Goal: Task Accomplishment & Management: Use online tool/utility

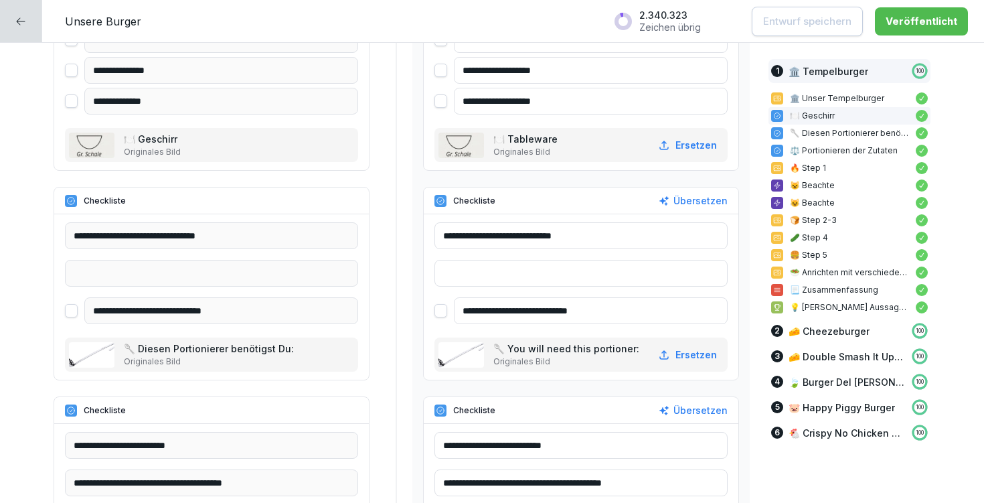
scroll to position [1049, 0]
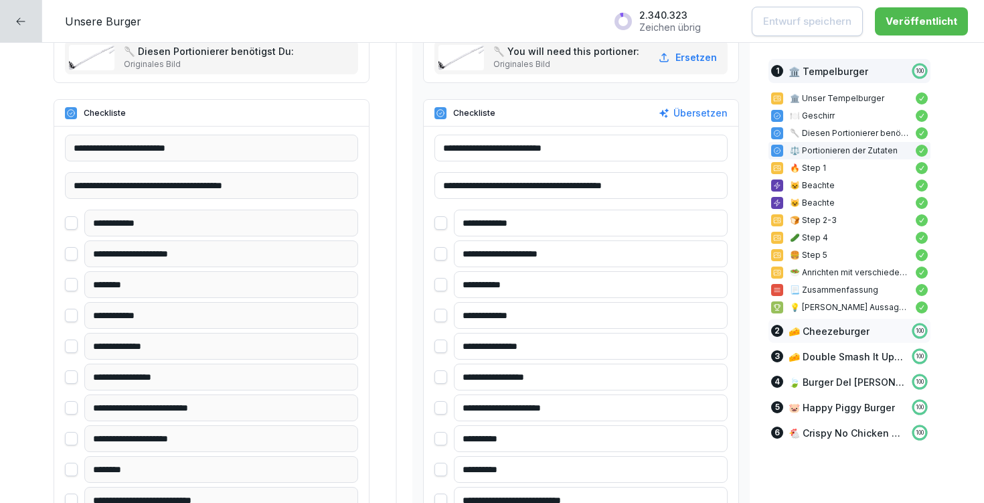
click at [822, 333] on p "🧀 Cheezeburger" at bounding box center [828, 331] width 81 height 14
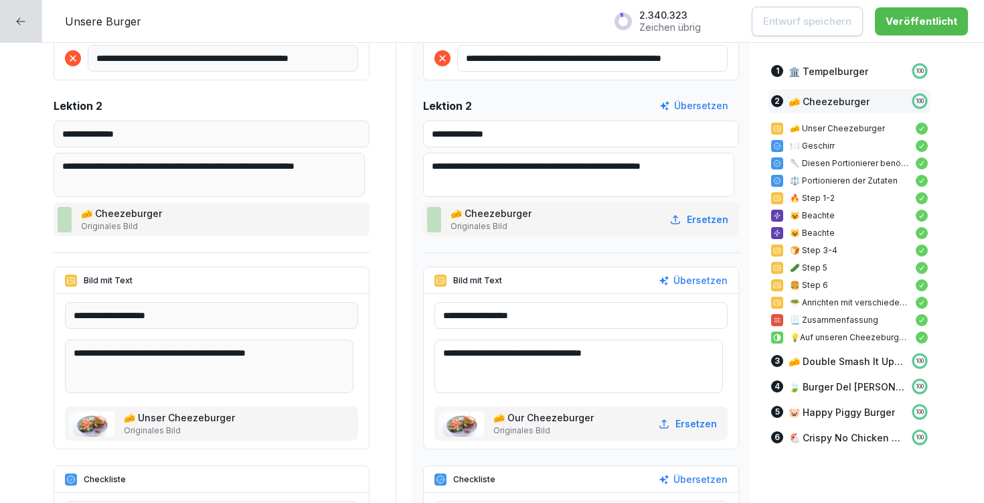
scroll to position [3675, 0]
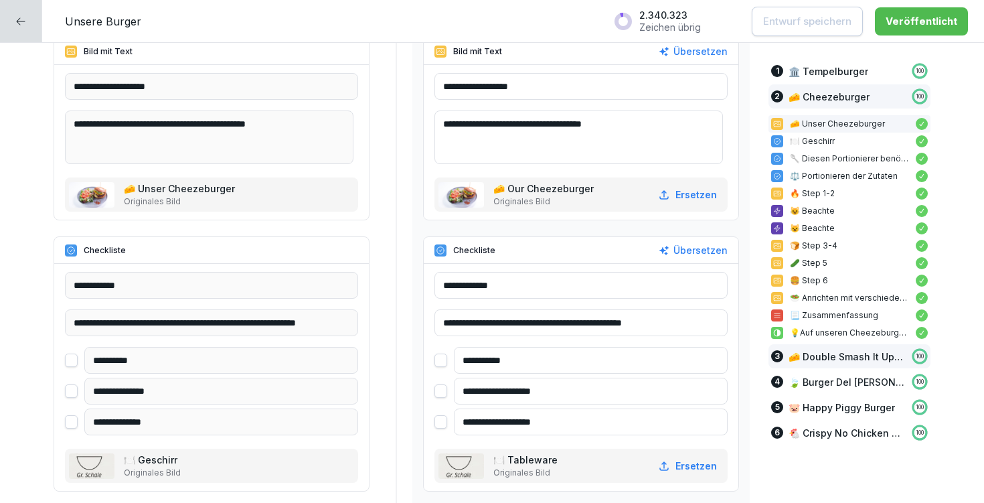
click at [848, 355] on p "🧀 Double Smash It Up Cheezeburger" at bounding box center [846, 356] width 116 height 14
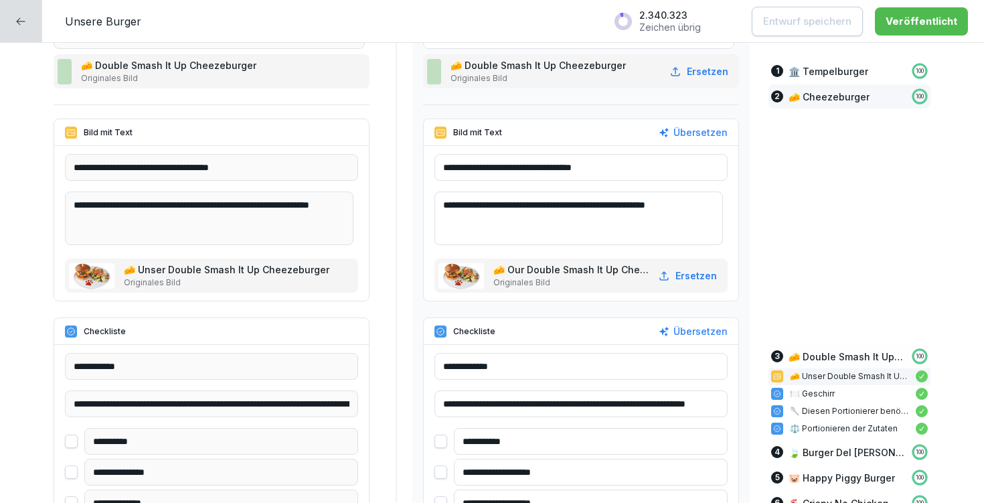
scroll to position [6894, 0]
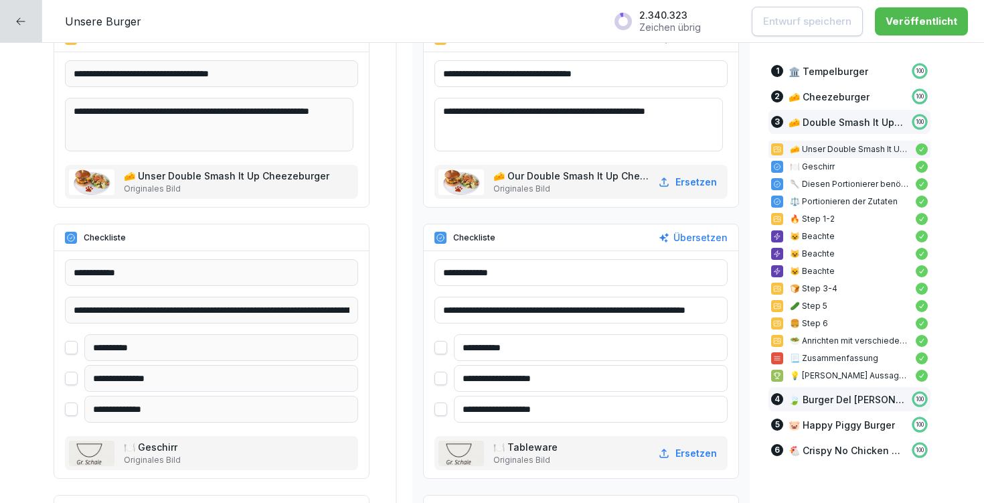
click at [841, 406] on div "4 🍃 Burger Del [PERSON_NAME] 100" at bounding box center [849, 399] width 162 height 24
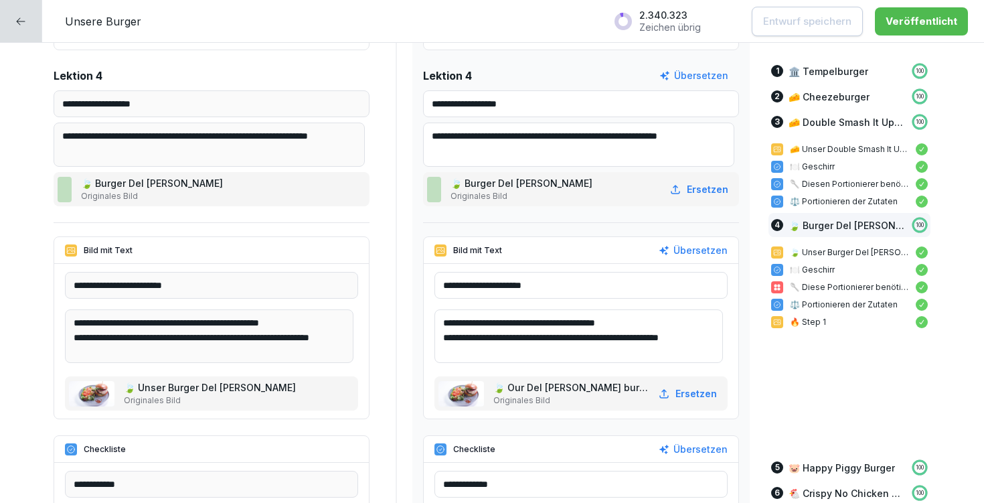
scroll to position [10281, 0]
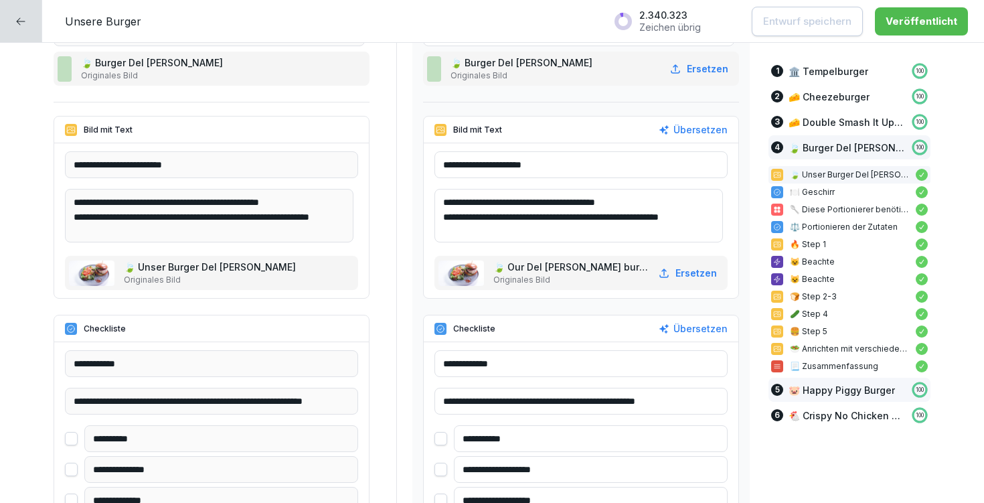
click at [841, 393] on p "🐷 Happy Piggy Burger" at bounding box center [841, 390] width 106 height 14
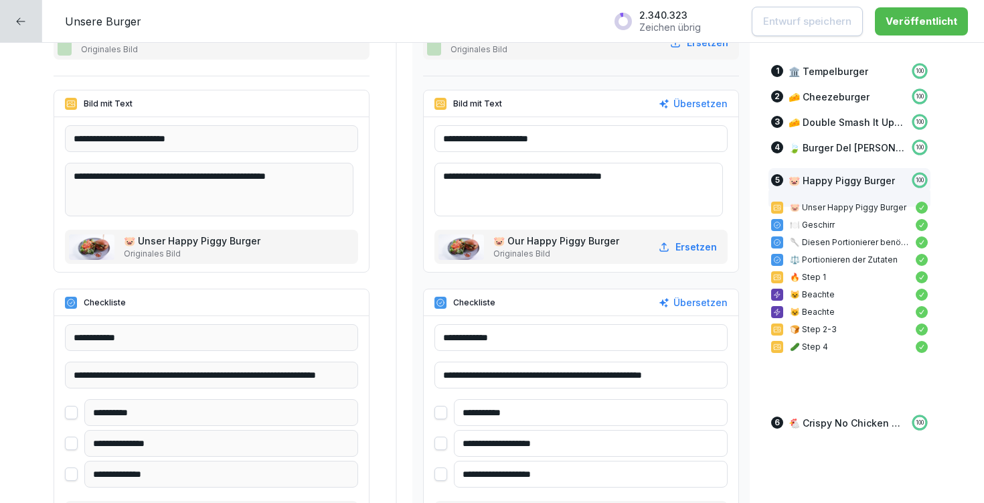
scroll to position [13359, 0]
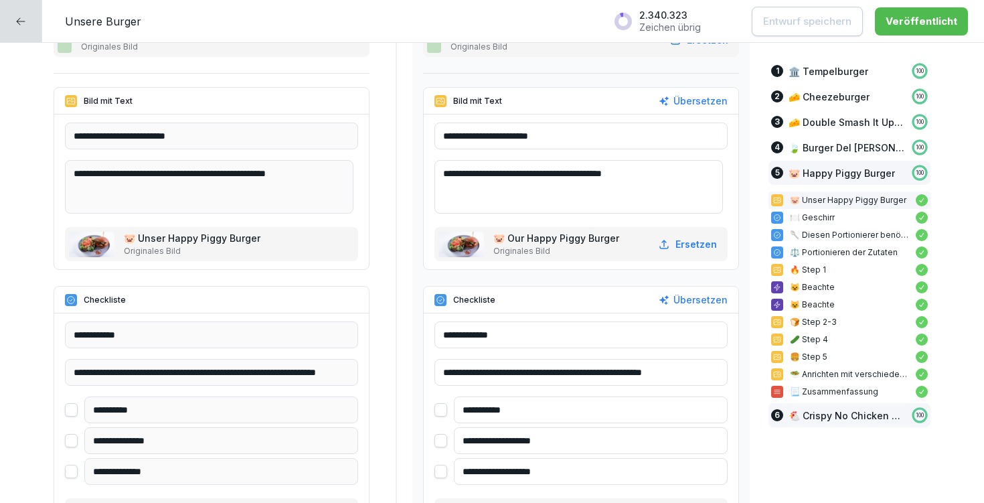
click at [811, 418] on p "🐔 Crispy No Chicken Burger" at bounding box center [846, 415] width 116 height 14
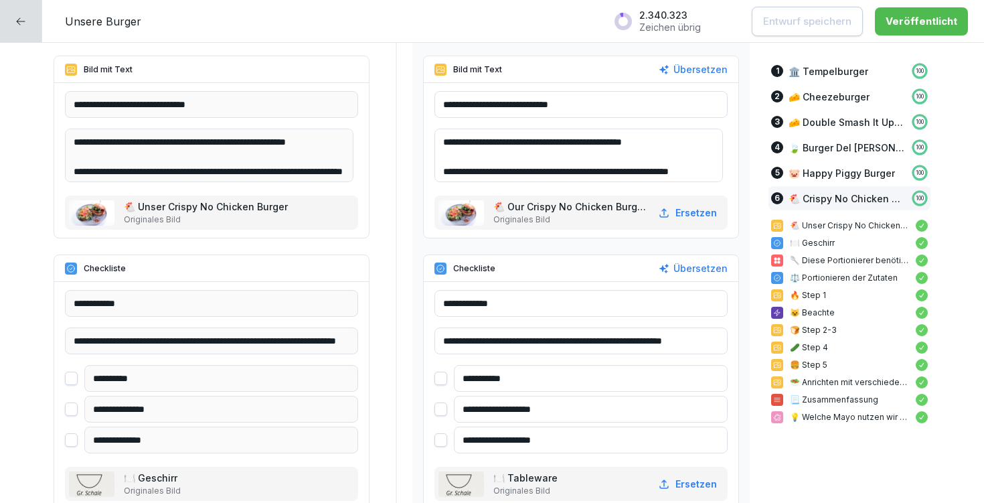
scroll to position [16503, 0]
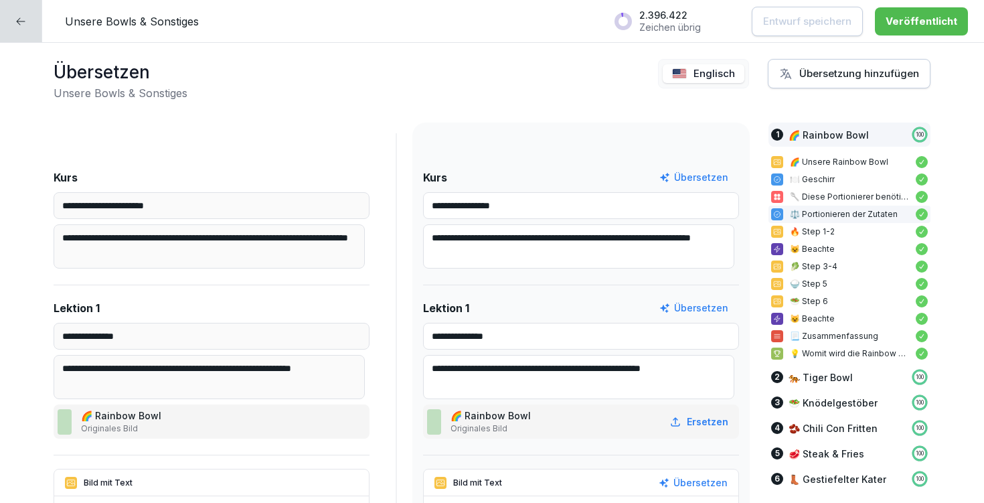
scroll to position [1241, 0]
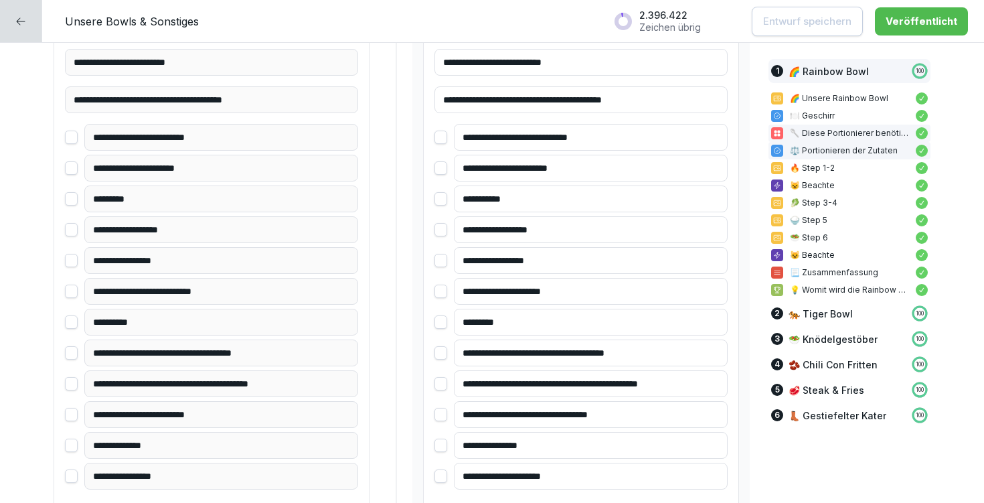
click at [817, 112] on p "🍽️ Geschirr" at bounding box center [849, 116] width 119 height 12
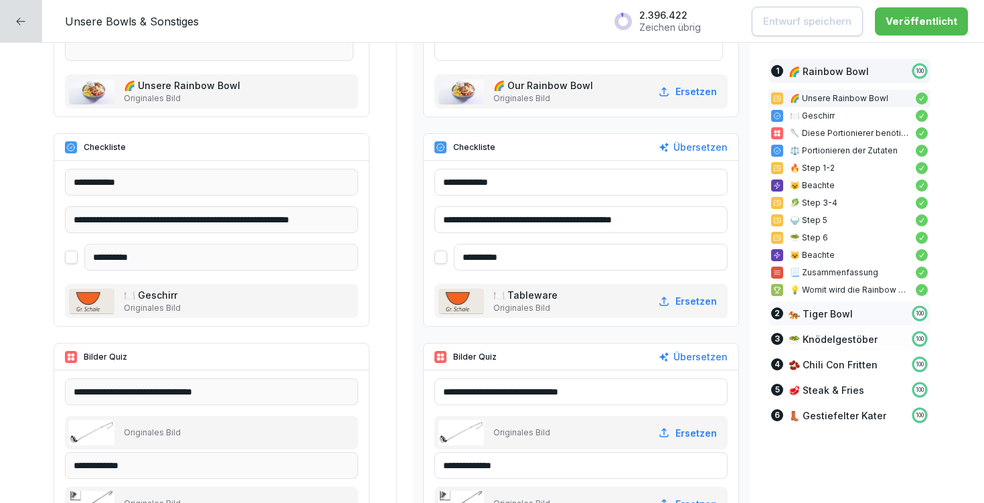
click at [798, 310] on p "🐅 Tiger Bowl" at bounding box center [820, 314] width 64 height 14
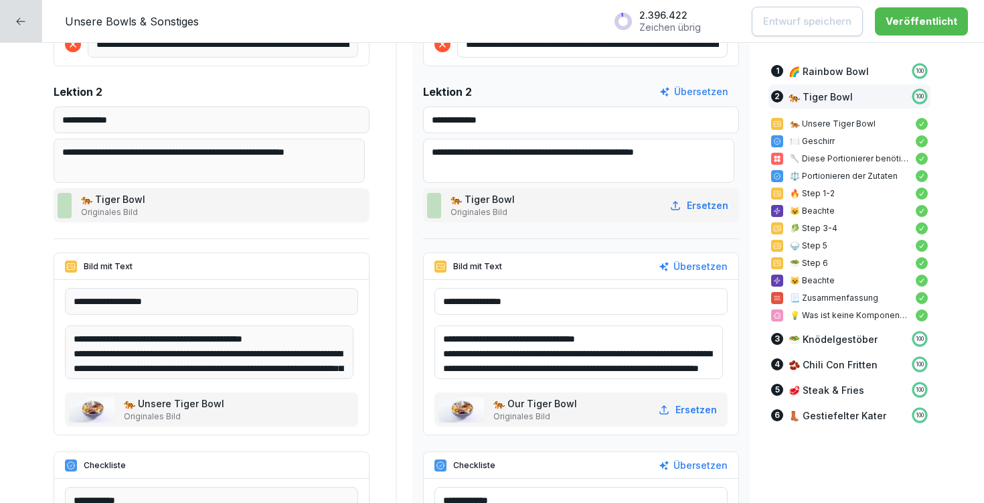
scroll to position [3568, 0]
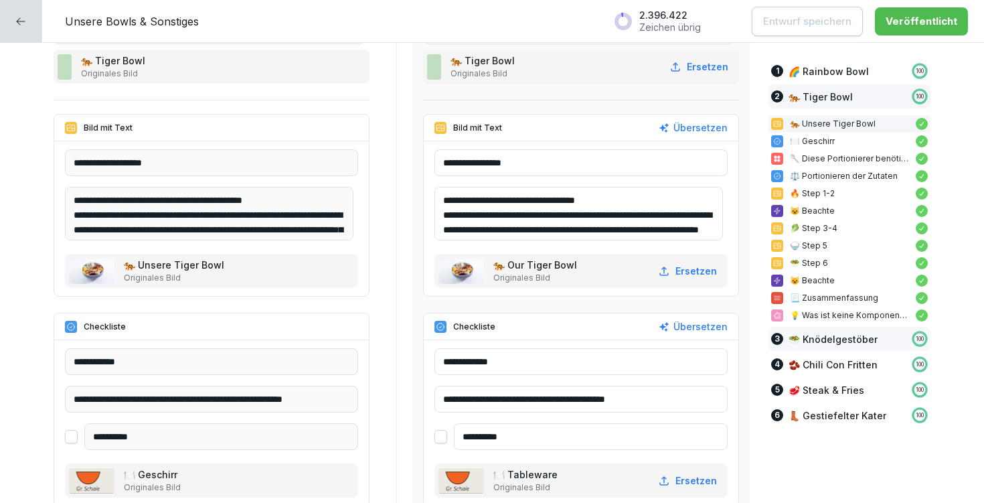
click at [832, 339] on p "🥗 Knödelgestöber" at bounding box center [832, 339] width 89 height 14
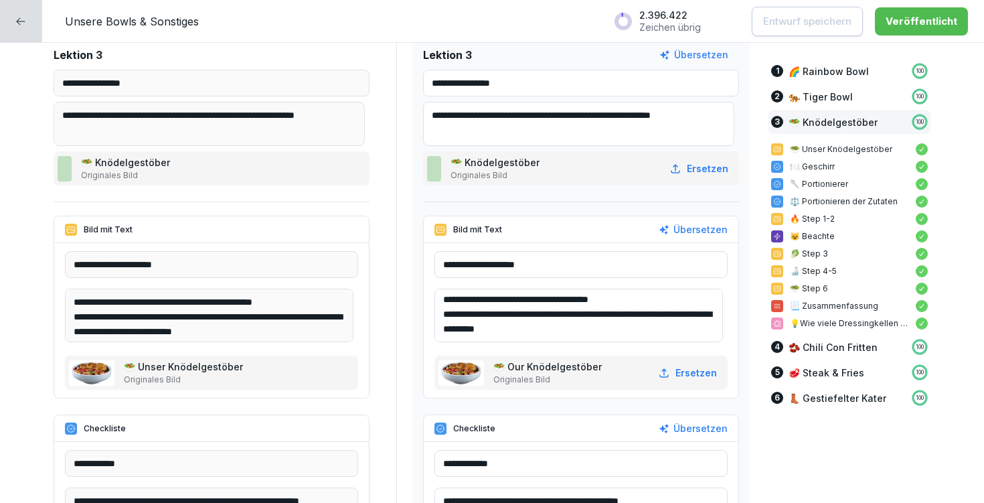
scroll to position [6794, 0]
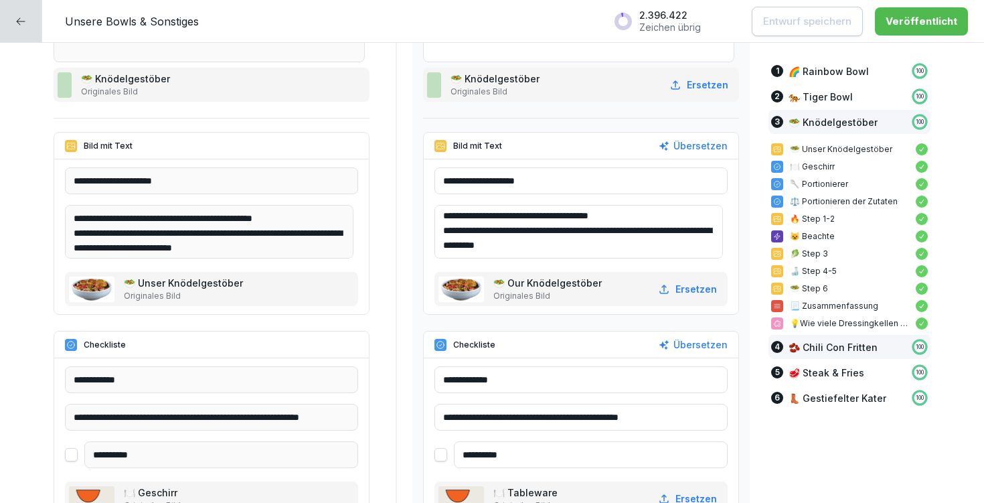
click at [851, 349] on p "🫘 Chili Con Fritten" at bounding box center [832, 347] width 89 height 14
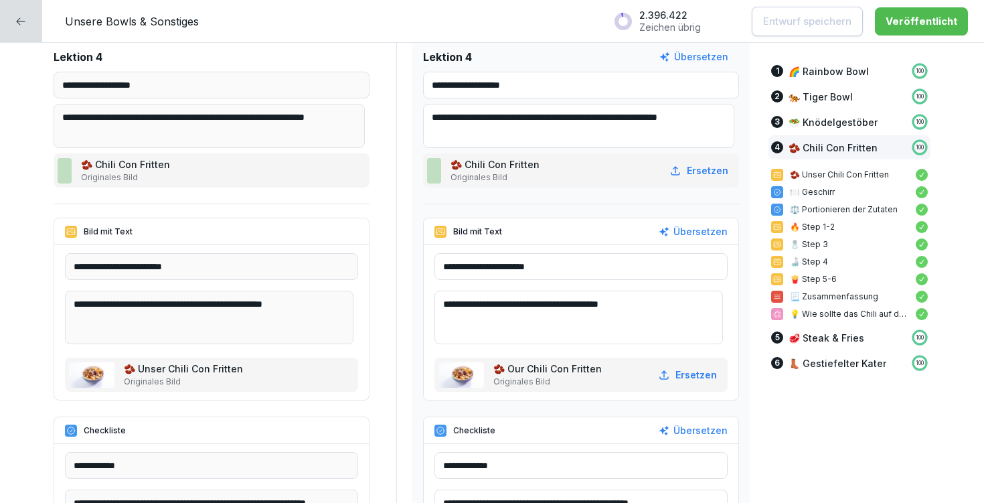
scroll to position [9607, 0]
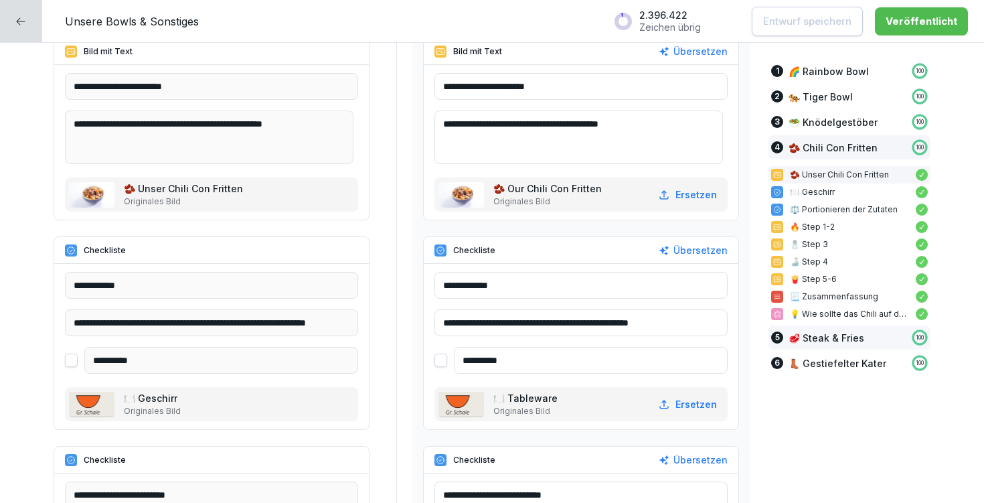
click at [801, 337] on p "🥩 Steak & Fries" at bounding box center [826, 338] width 76 height 14
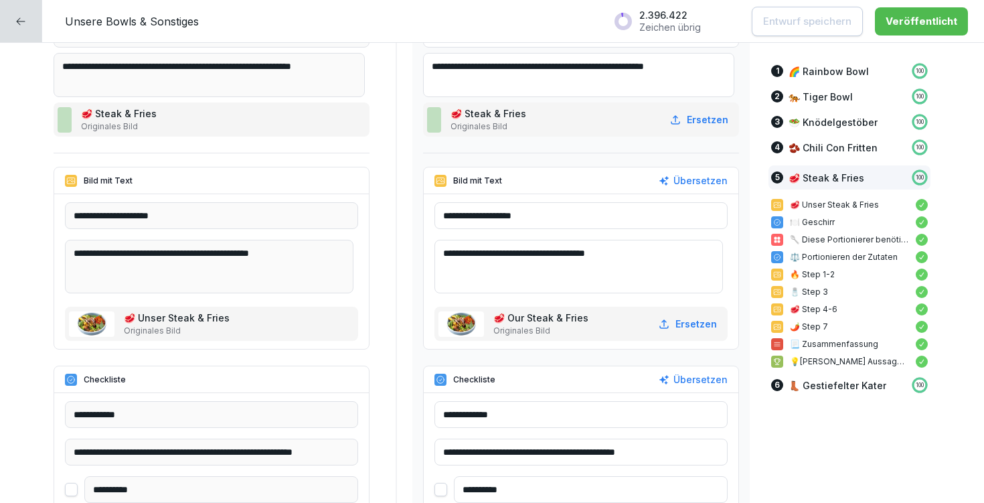
scroll to position [11959, 0]
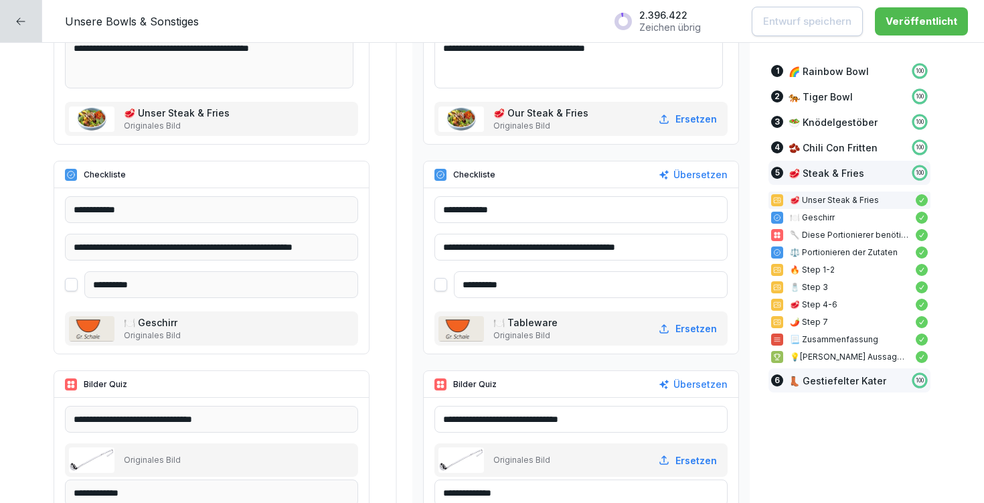
click at [823, 385] on p "👢 Gestiefelter Kater" at bounding box center [837, 380] width 98 height 14
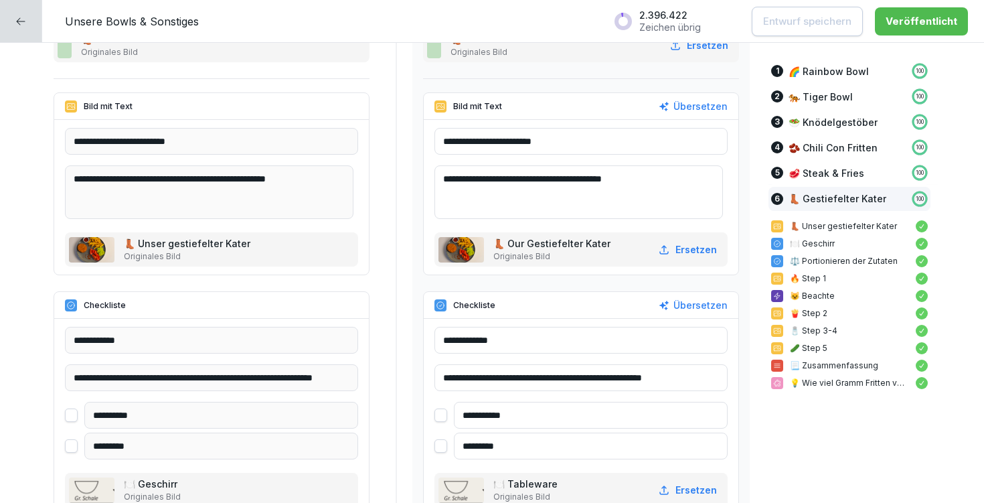
scroll to position [14601, 0]
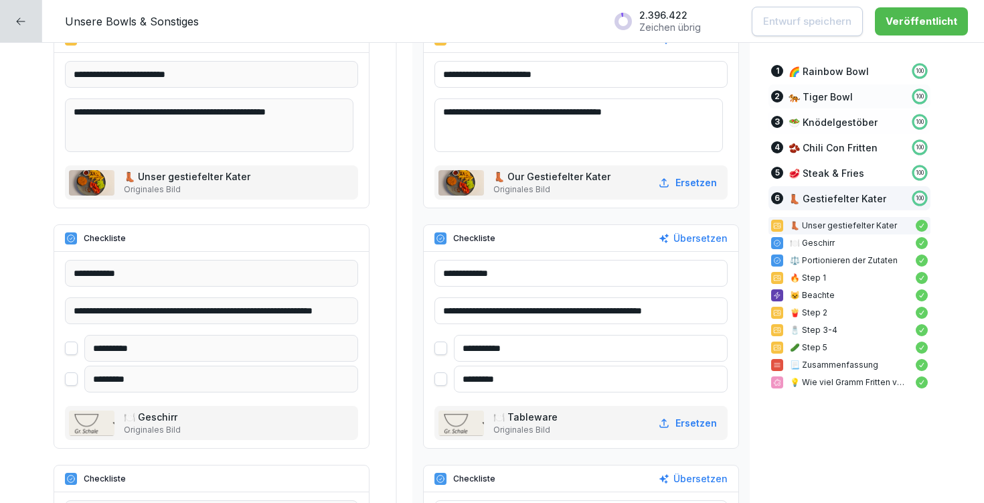
click at [824, 94] on p "🐅 Tiger Bowl" at bounding box center [820, 97] width 64 height 14
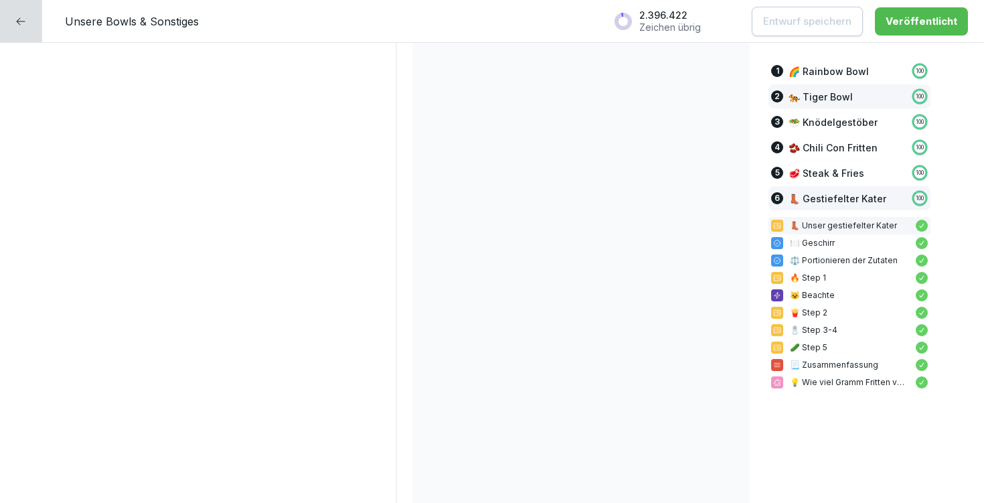
scroll to position [3378, 0]
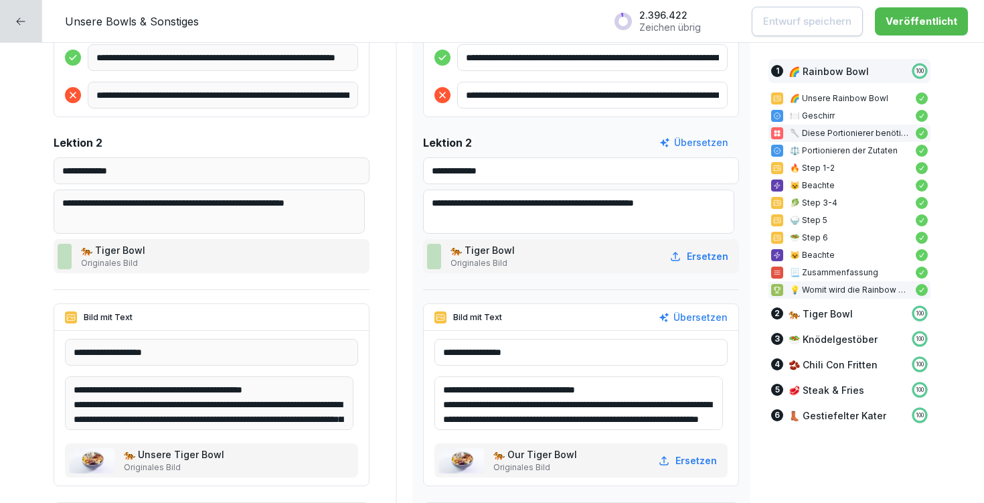
click at [862, 134] on p "🥄 Diese Portionierer benötigst Du:" at bounding box center [849, 133] width 119 height 12
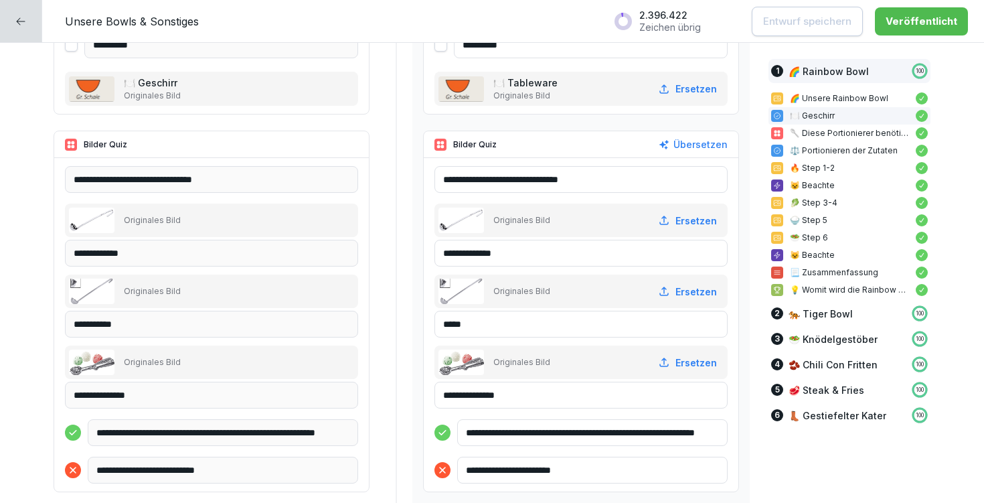
scroll to position [772, 0]
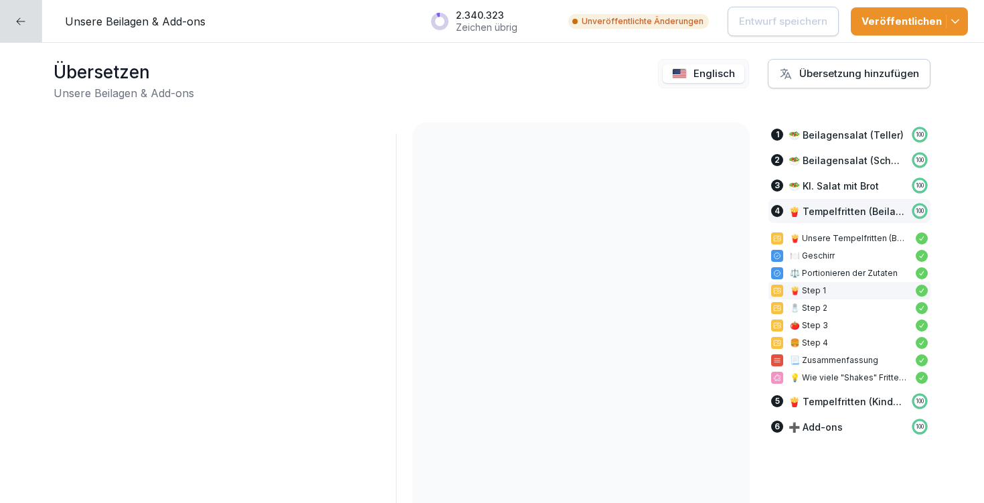
scroll to position [8387, 0]
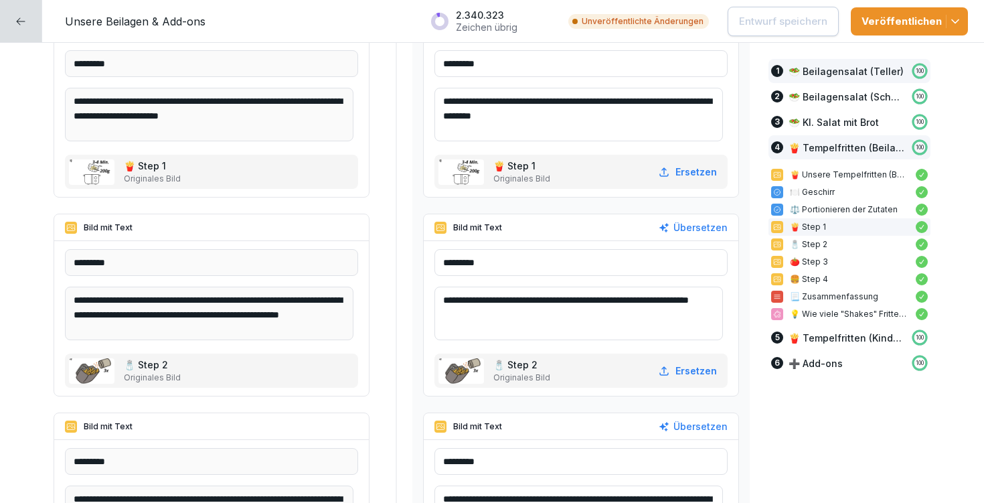
click at [819, 76] on p "🥗 Beilagensalat (Teller)" at bounding box center [845, 71] width 115 height 14
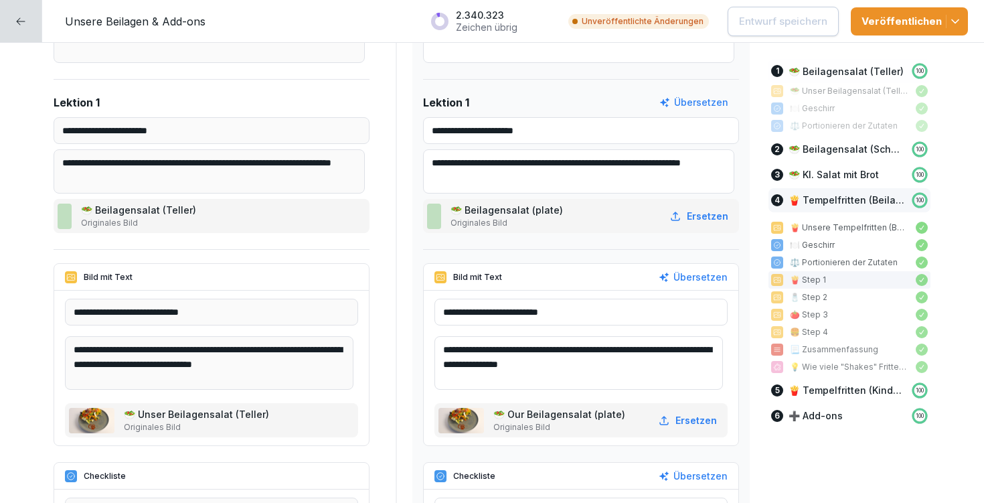
scroll to position [366, 0]
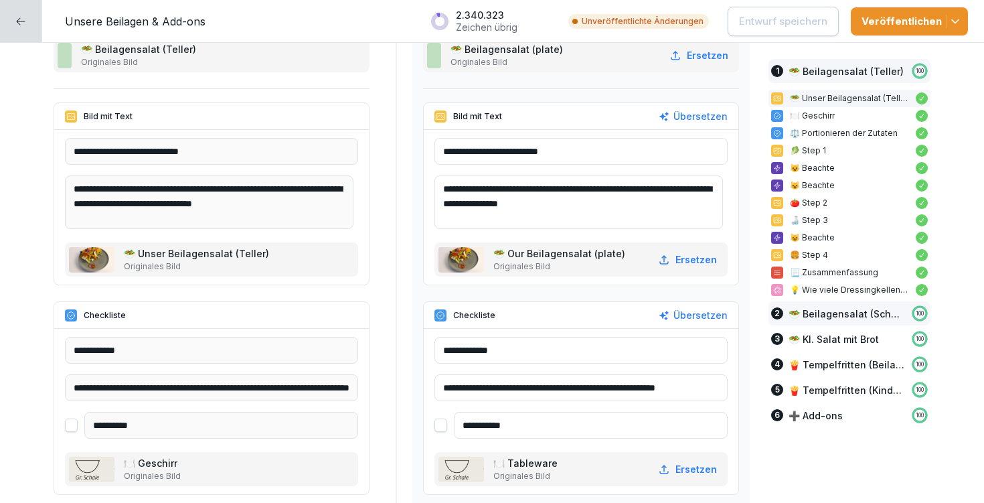
click at [837, 315] on p "🥗 Beilagensalat (Schale)" at bounding box center [846, 314] width 116 height 14
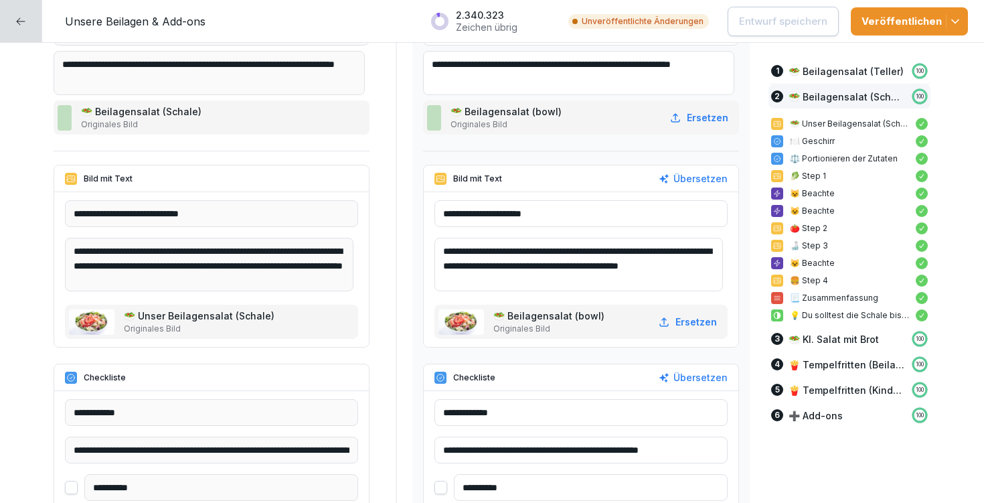
scroll to position [3130, 0]
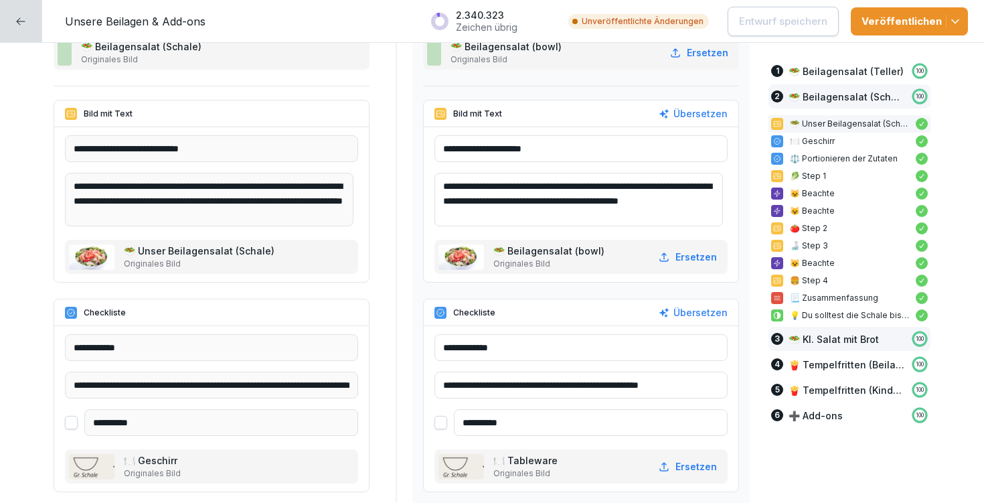
click at [821, 341] on p "🥗 Kl. Salat mit Brot" at bounding box center [833, 339] width 90 height 14
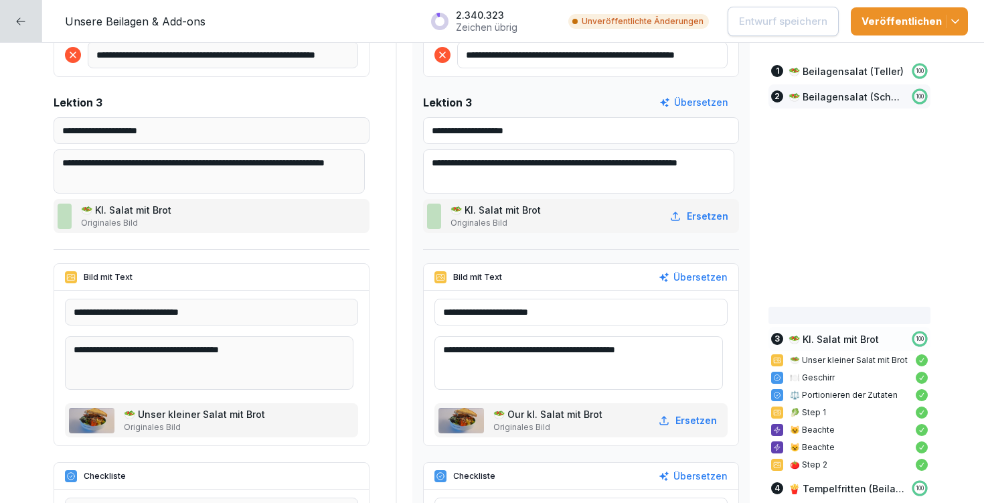
scroll to position [5707, 0]
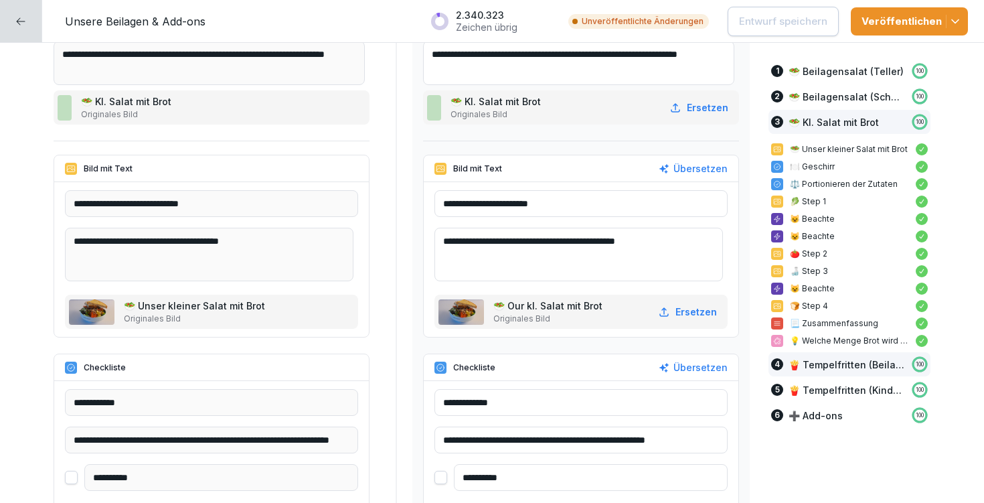
click at [842, 367] on p "🍟 Tempelfritten (Beilage)" at bounding box center [846, 364] width 116 height 14
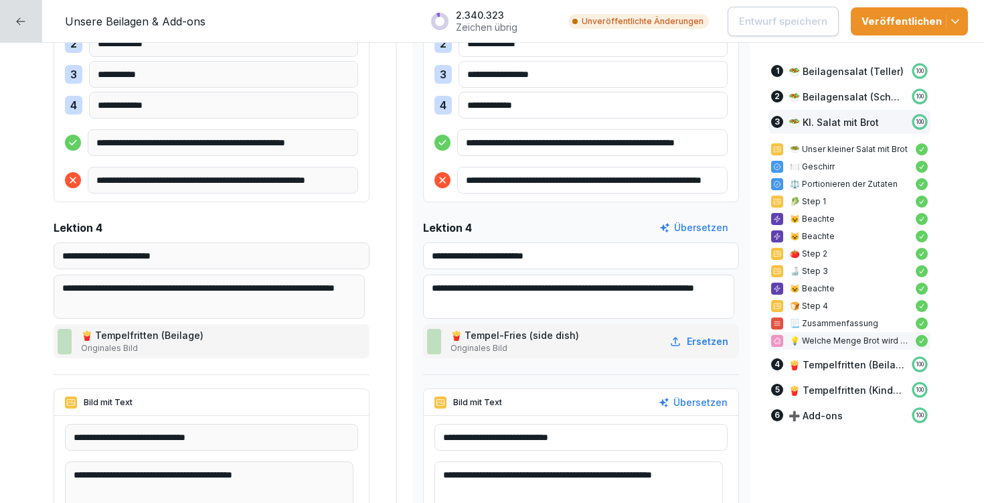
scroll to position [8342, 0]
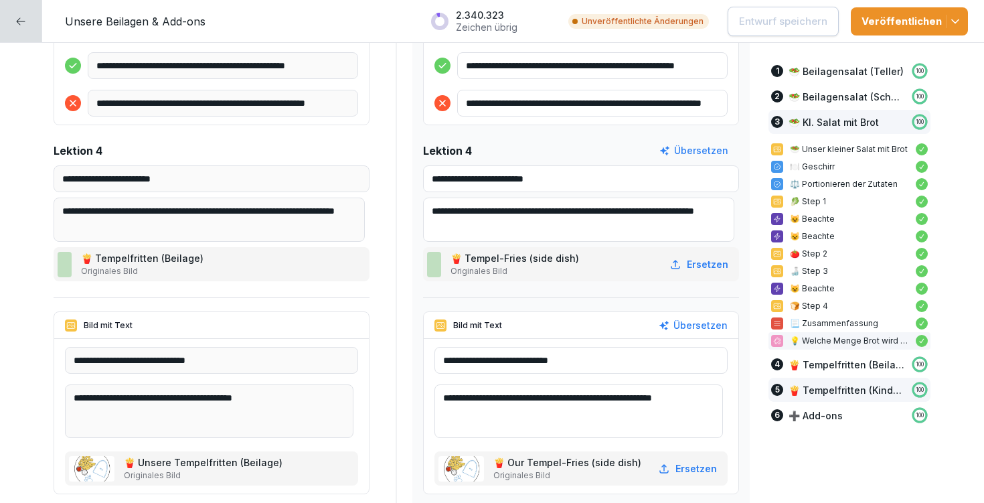
click at [847, 399] on div "5 🍟 Tempelfritten (Kinder/Extra) 100" at bounding box center [849, 389] width 162 height 24
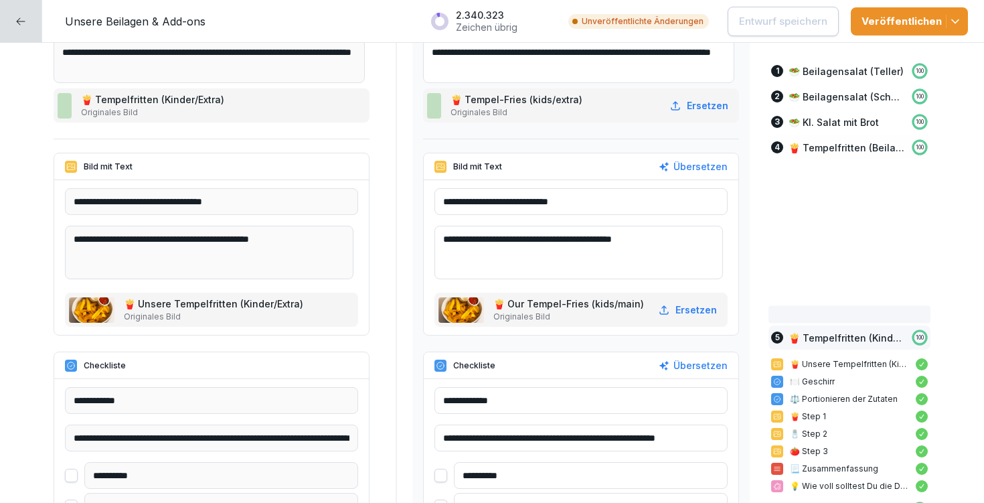
scroll to position [10796, 0]
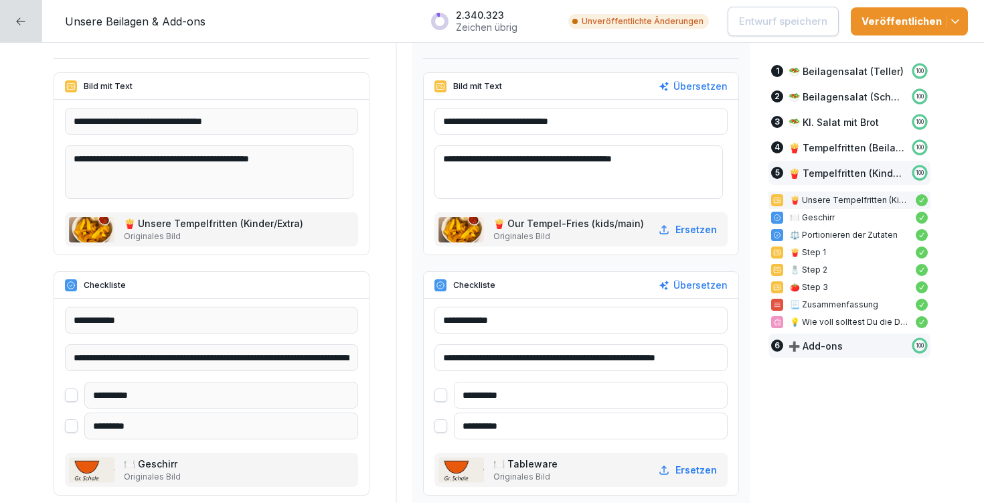
click at [833, 351] on div "6 ➕ Add-ons 100" at bounding box center [849, 345] width 162 height 24
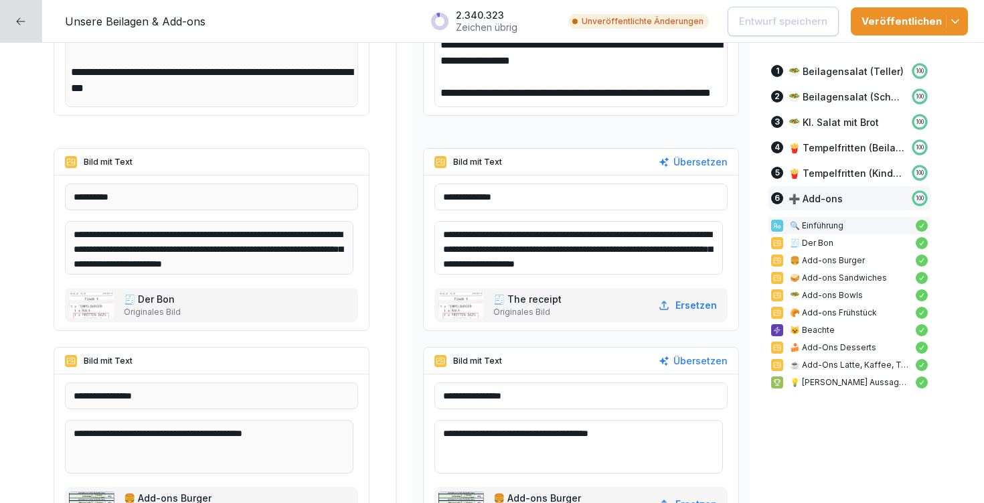
scroll to position [12894, 0]
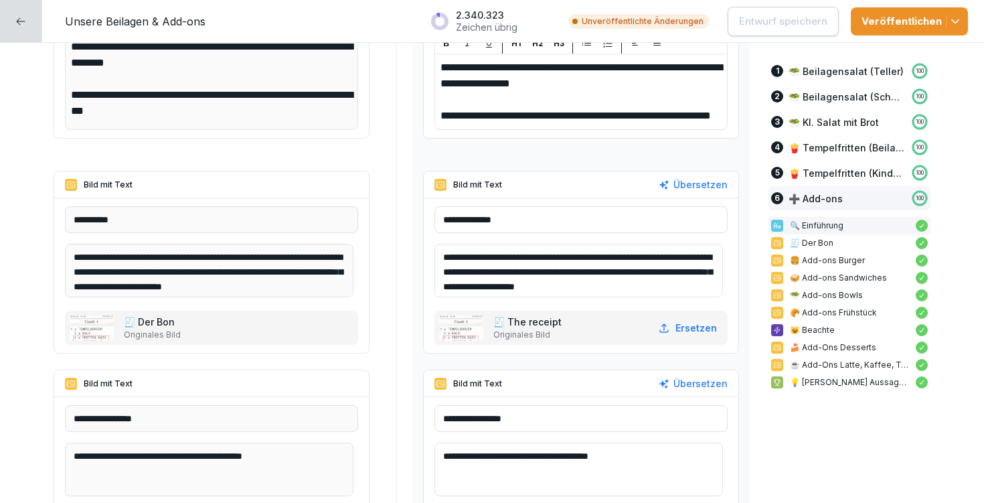
click at [483, 216] on input "**********" at bounding box center [580, 219] width 293 height 27
type input "**********"
click at [812, 21] on p "Entwurf speichern" at bounding box center [783, 21] width 88 height 15
type textarea "**********"
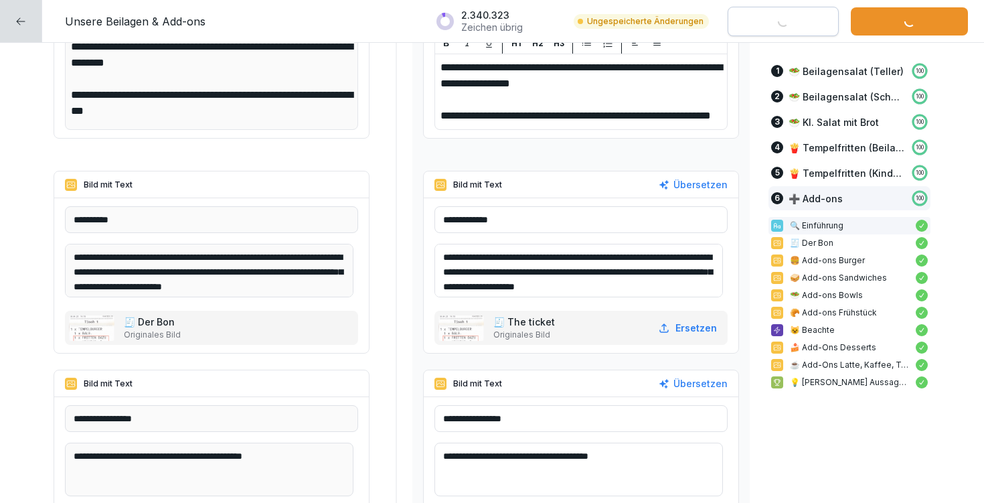
type input "**********"
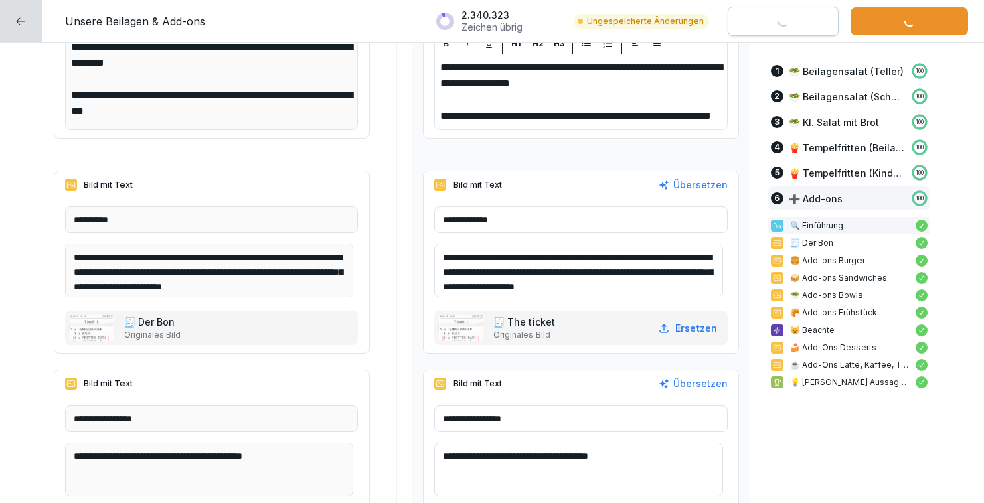
type input "**********"
type textarea "**********"
type input "**********"
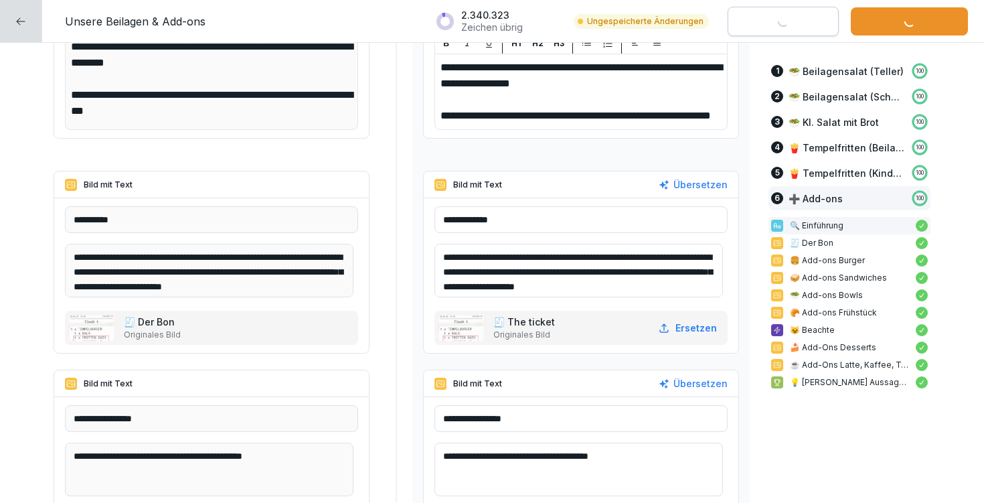
type textarea "**********"
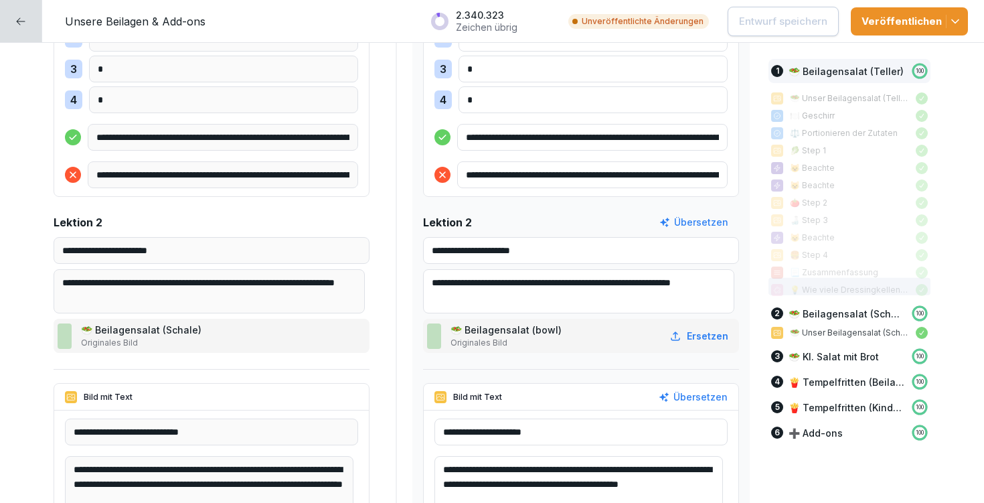
scroll to position [2964, 0]
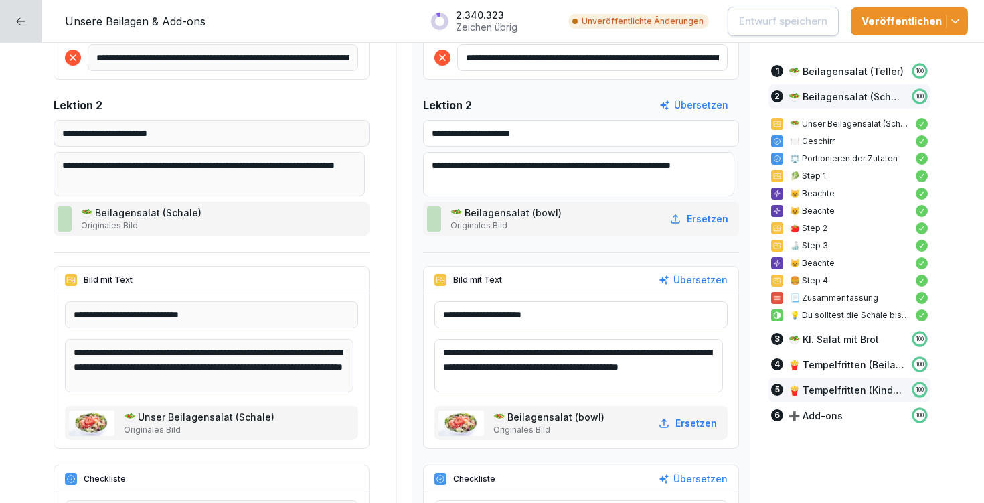
click at [821, 413] on p "➕ Add-ons" at bounding box center [815, 415] width 54 height 14
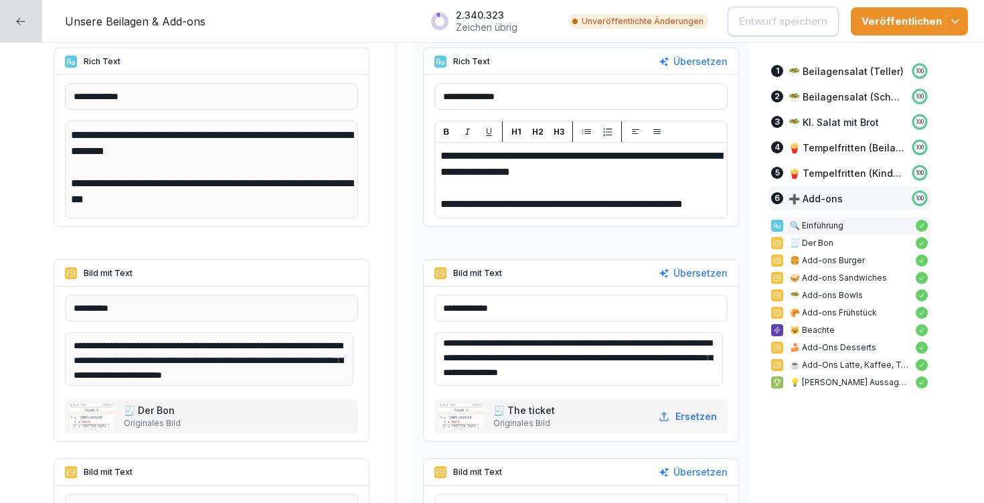
scroll to position [9, 0]
drag, startPoint x: 574, startPoint y: 337, endPoint x: 636, endPoint y: 334, distance: 63.0
click at [636, 334] on textarea "**********" at bounding box center [578, 359] width 288 height 54
click at [655, 339] on textarea "**********" at bounding box center [578, 359] width 288 height 54
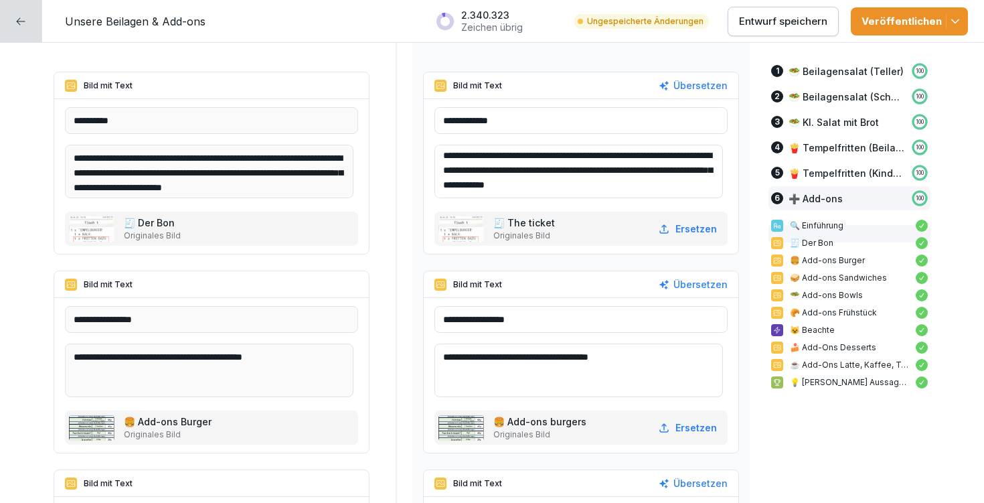
scroll to position [11111, 0]
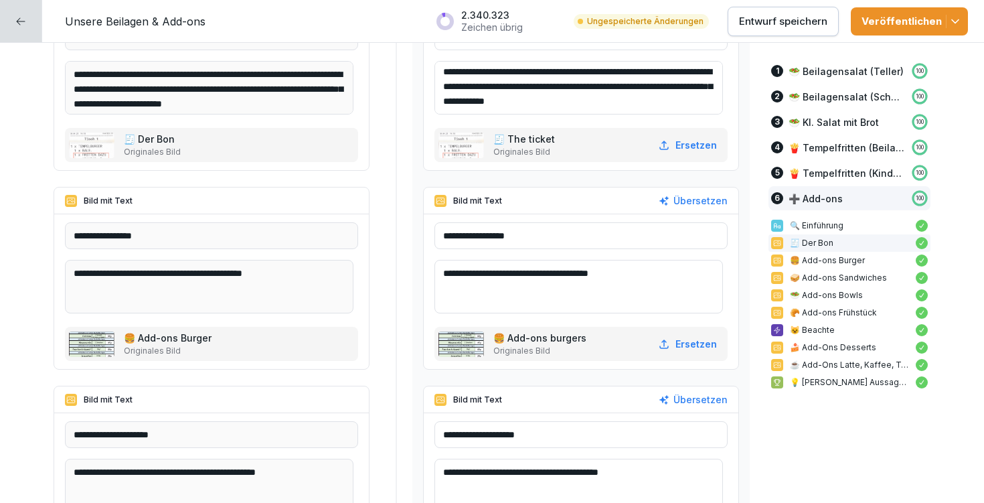
click at [574, 99] on textarea "**********" at bounding box center [578, 88] width 288 height 54
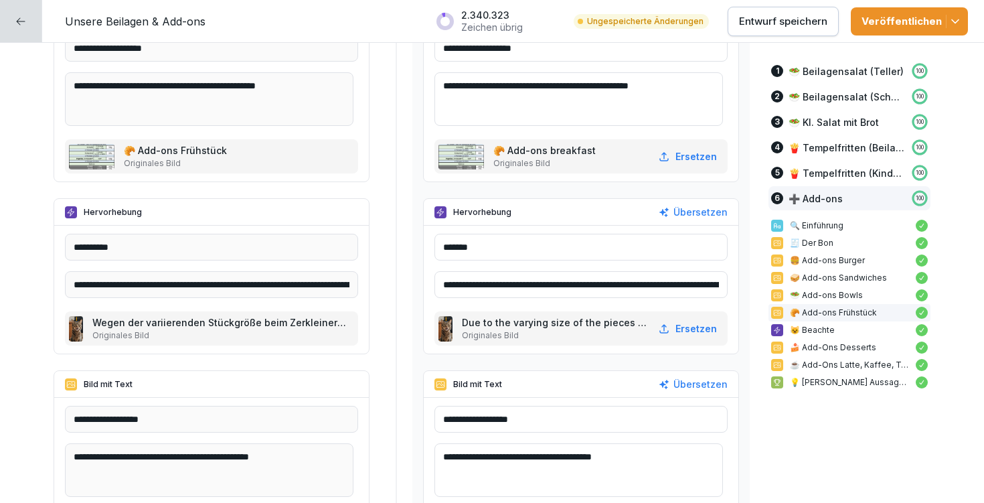
scroll to position [11918, 0]
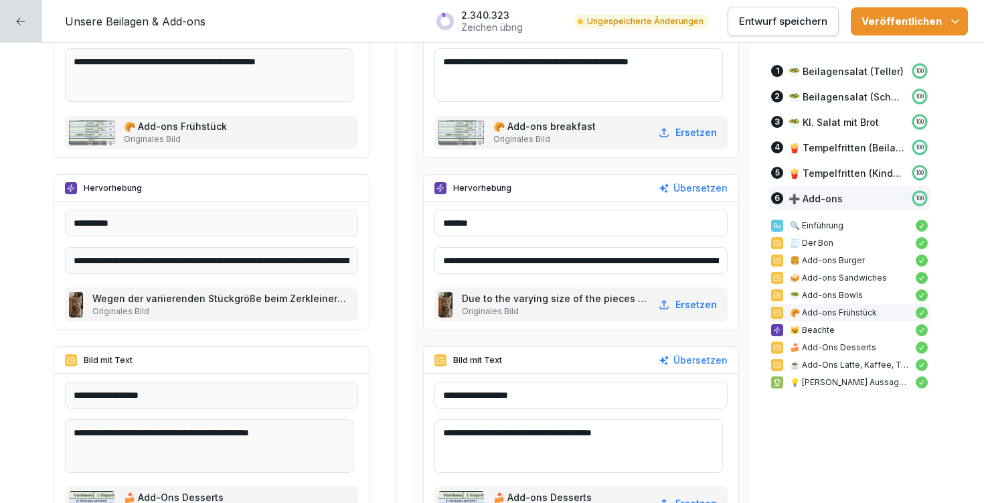
type textarea "**********"
drag, startPoint x: 663, startPoint y: 260, endPoint x: 715, endPoint y: 260, distance: 52.9
click at [715, 260] on input "**********" at bounding box center [580, 260] width 293 height 27
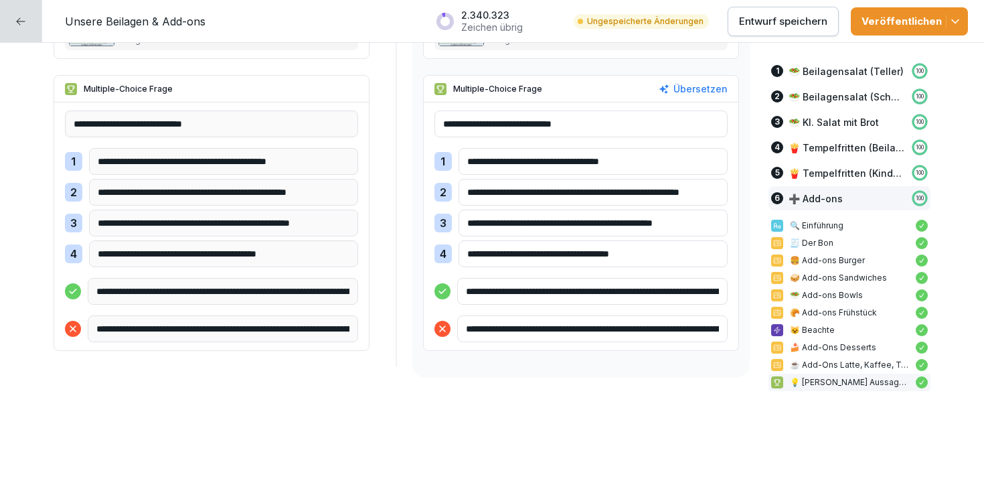
scroll to position [12590, 0]
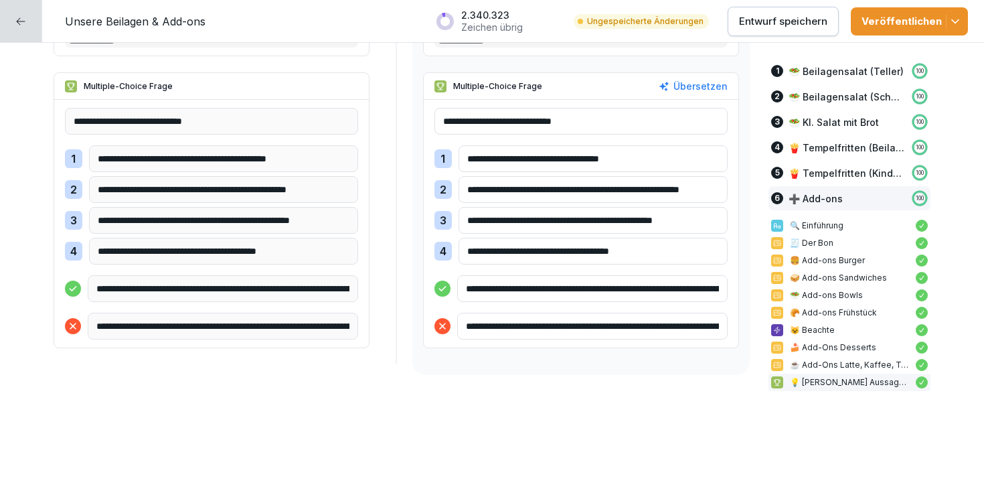
click at [812, 16] on p "Entwurf speichern" at bounding box center [783, 21] width 88 height 15
click at [958, 23] on icon "button" at bounding box center [954, 21] width 13 height 13
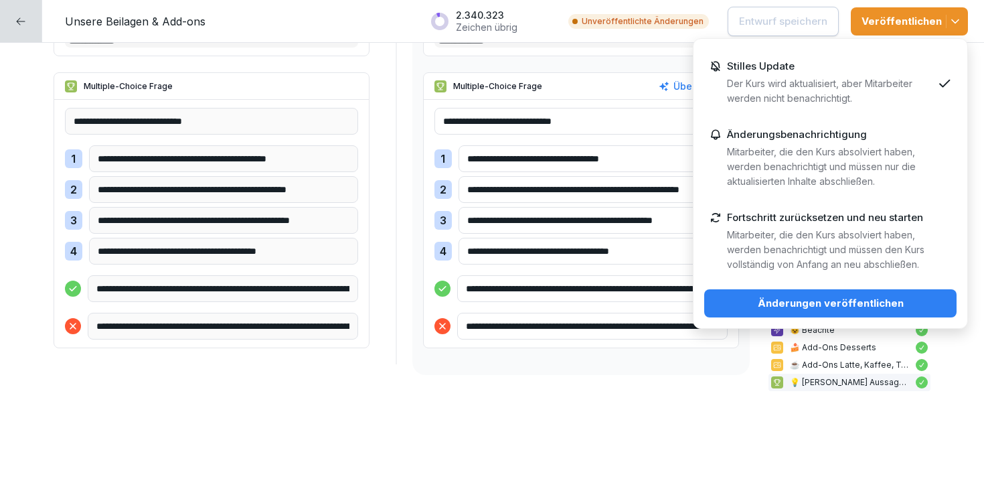
click at [891, 307] on div "Änderungen veröffentlichen" at bounding box center [830, 303] width 231 height 15
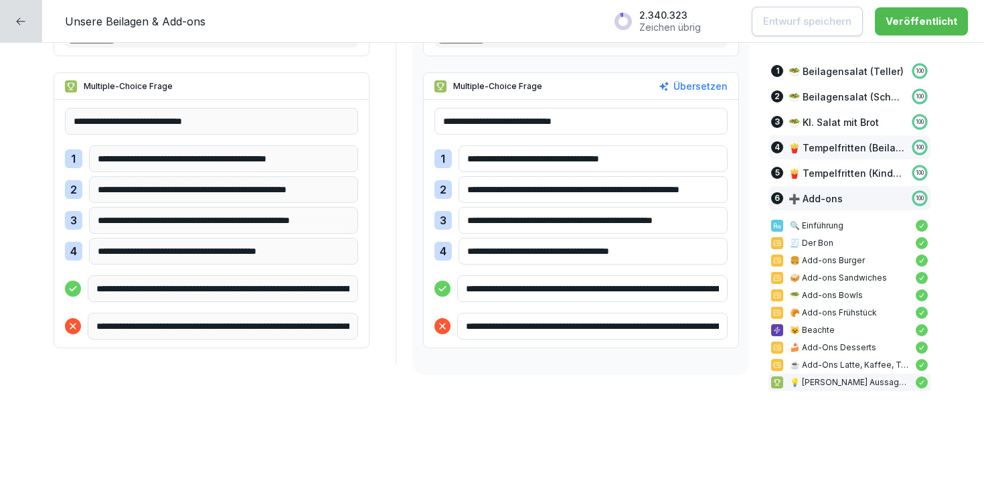
click at [855, 147] on p "🍟 Tempelfritten (Beilage)" at bounding box center [846, 148] width 116 height 14
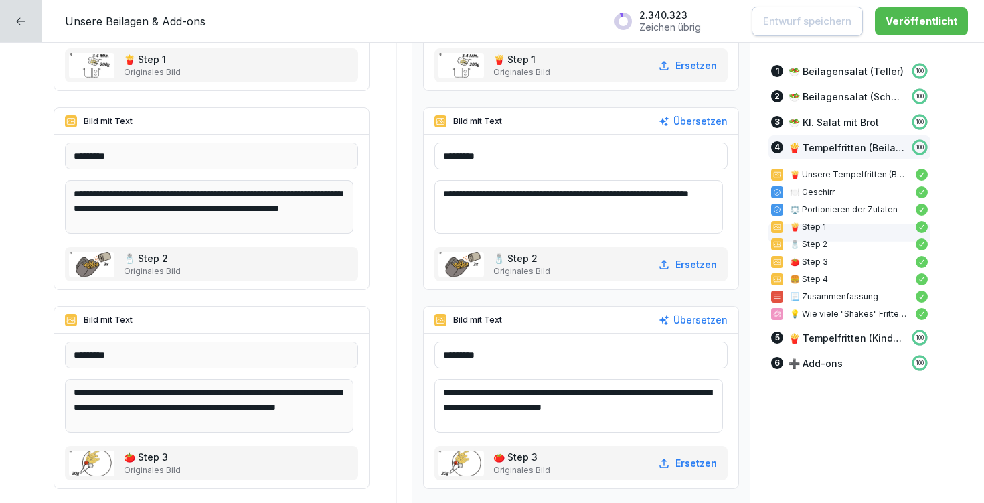
scroll to position [8804, 0]
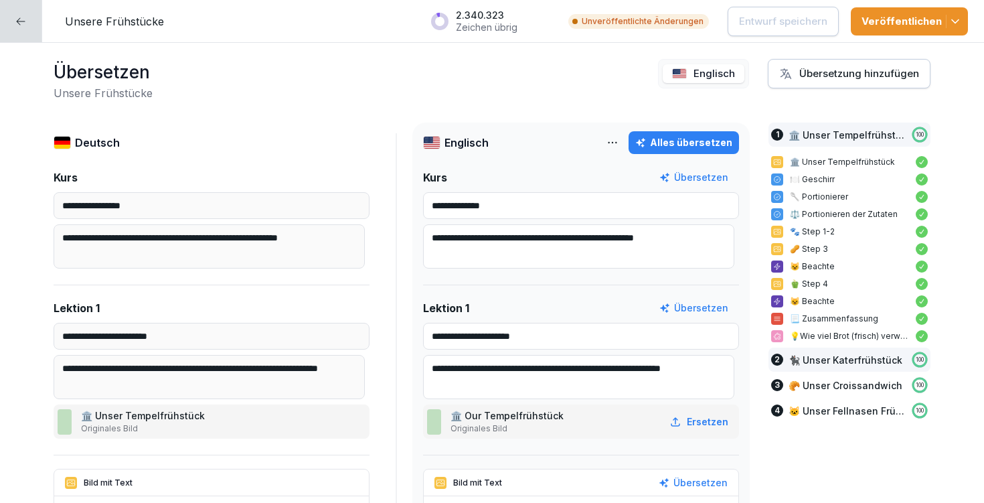
click at [805, 361] on p "🐈‍⬛ Unser Katerfrühstück" at bounding box center [845, 360] width 114 height 14
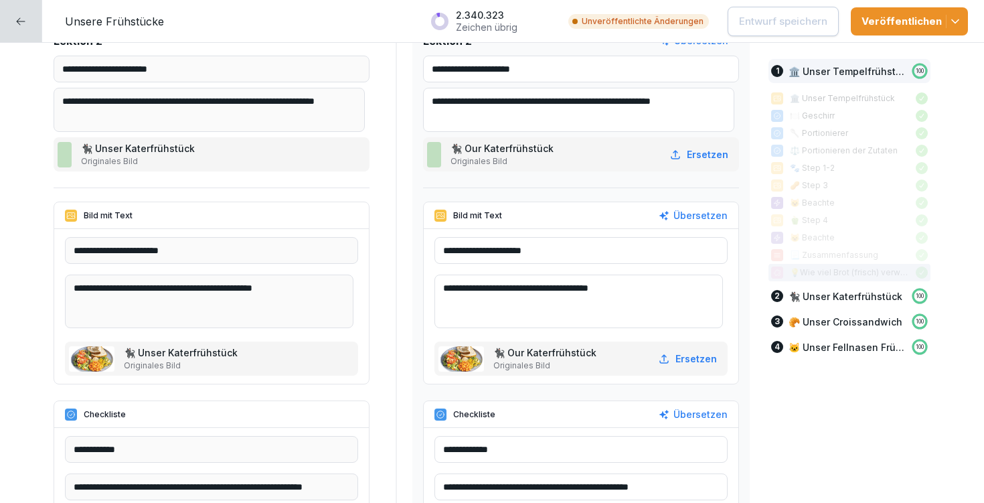
scroll to position [3109, 0]
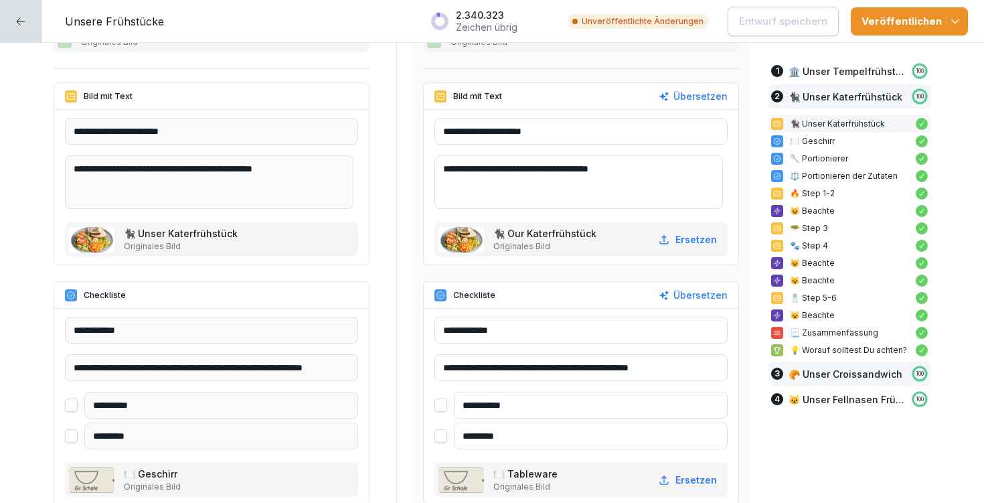
click at [845, 372] on p "🥐 Unser Croissandwich" at bounding box center [845, 374] width 114 height 14
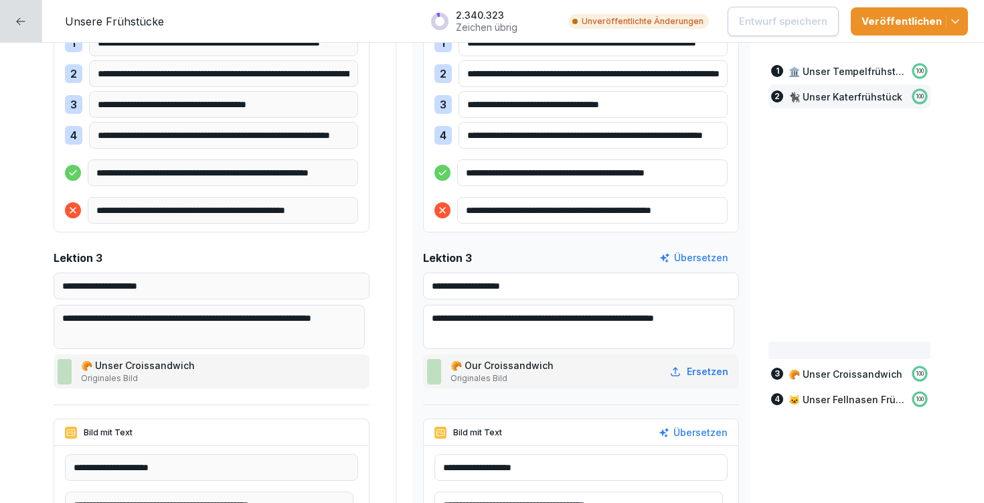
scroll to position [6450, 0]
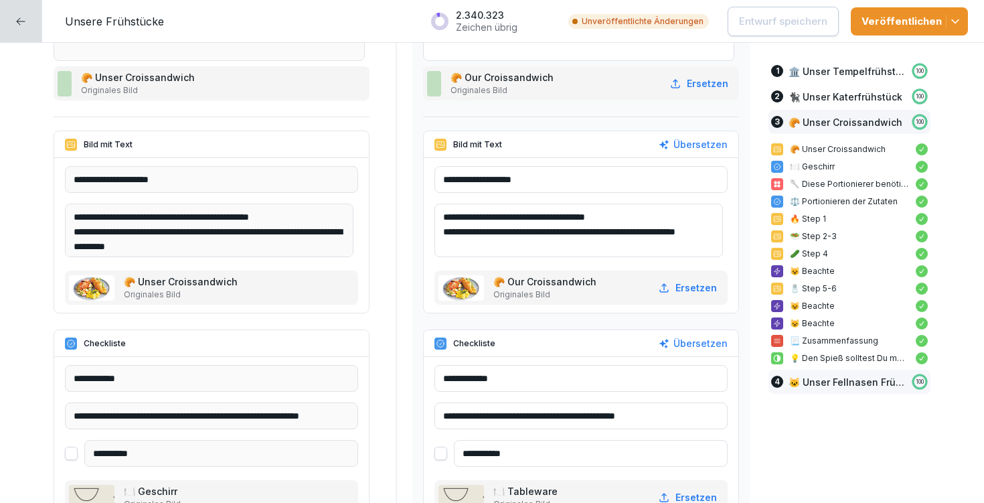
click at [820, 387] on p "🐱 Unser Fellnasen Frühstück" at bounding box center [846, 382] width 116 height 14
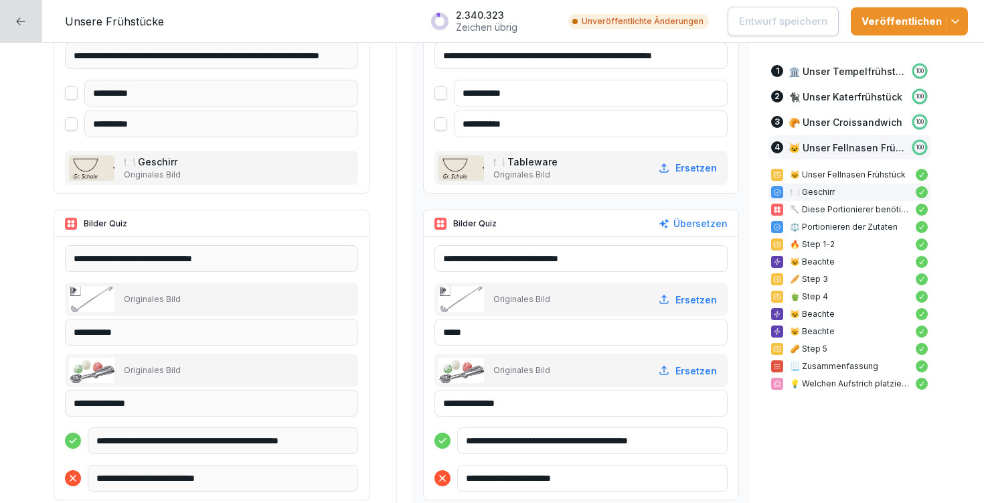
scroll to position [9923, 0]
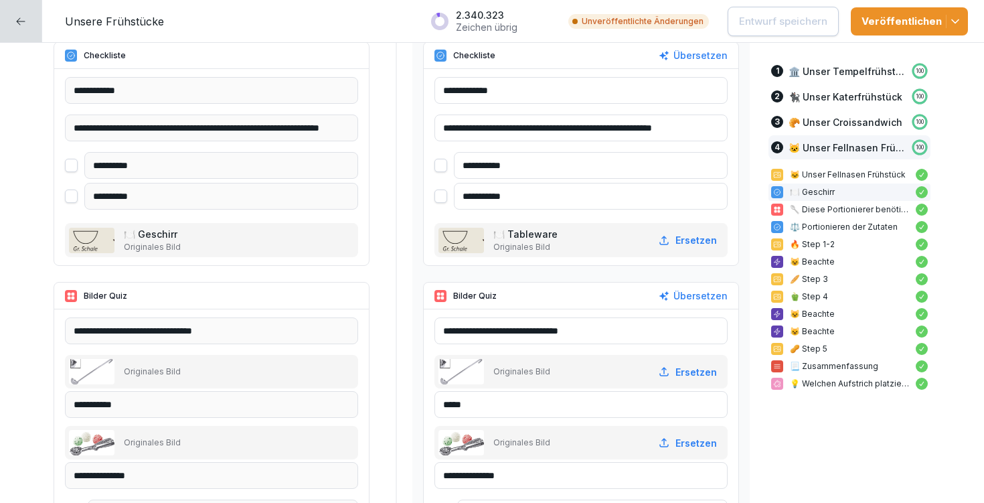
click at [588, 131] on input "**********" at bounding box center [580, 127] width 293 height 27
paste input "text"
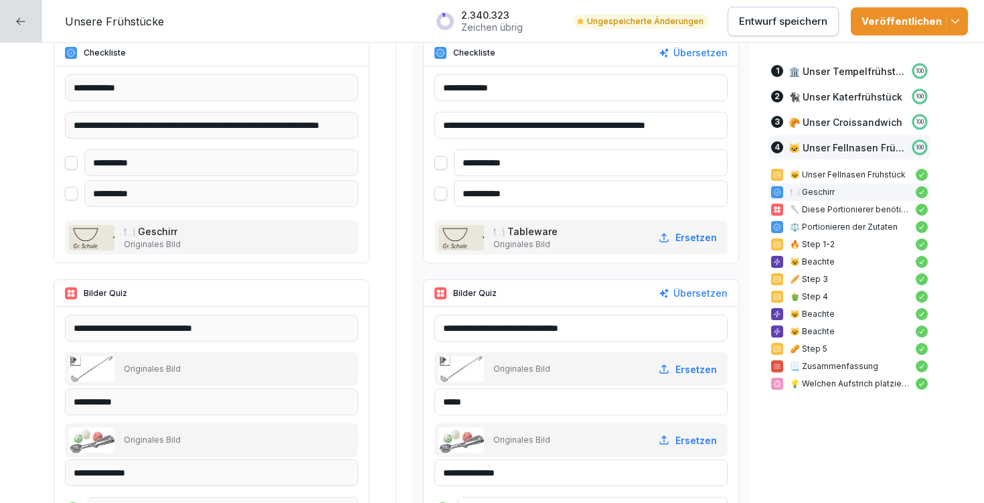
scroll to position [9928, 0]
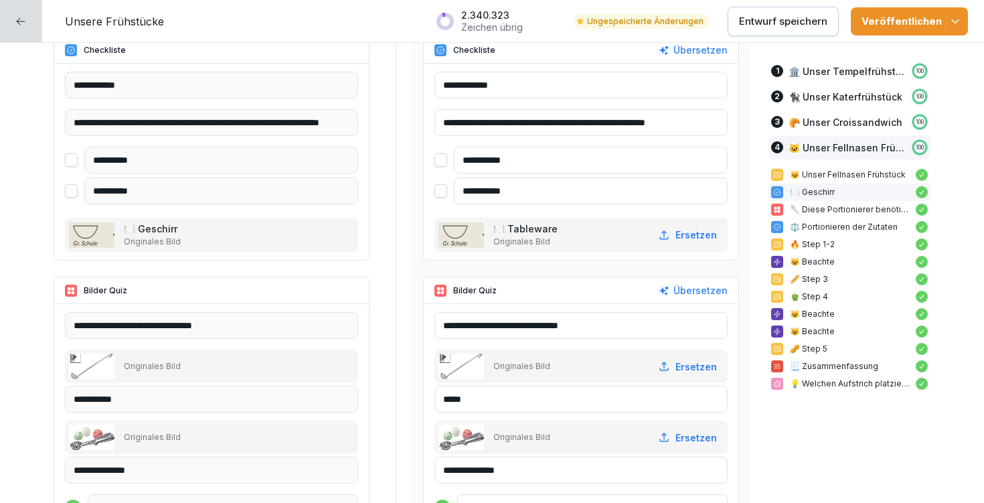
type input "**********"
click at [964, 21] on button "Veröffentlichen" at bounding box center [909, 21] width 117 height 28
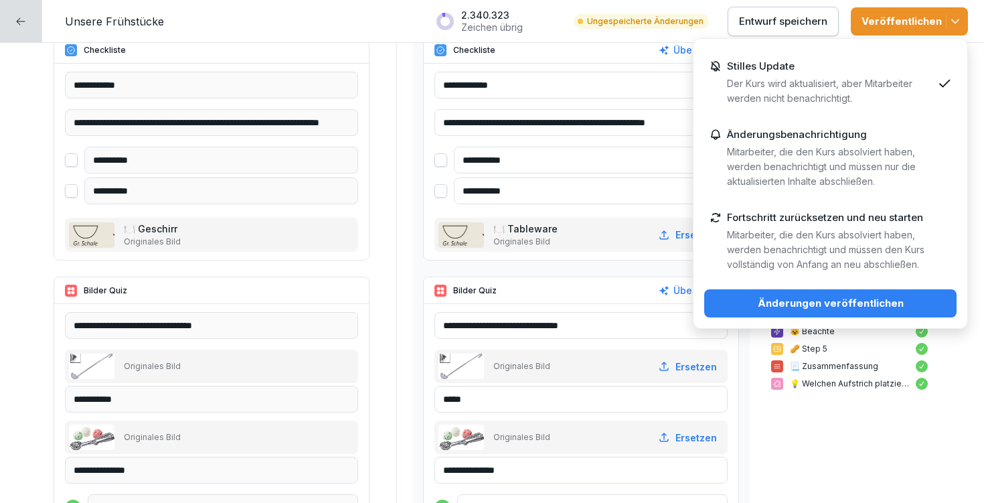
click at [891, 302] on div "Änderungen veröffentlichen" at bounding box center [830, 303] width 231 height 15
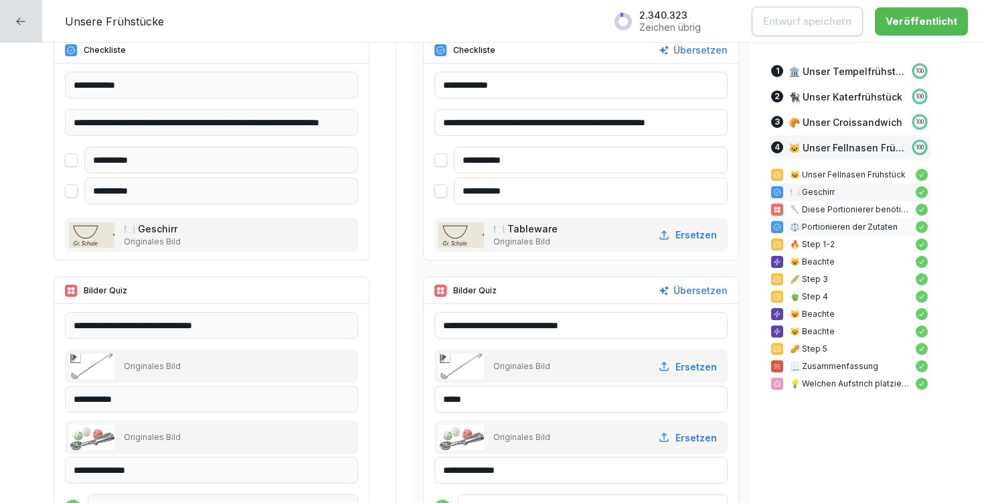
click at [804, 232] on p "⚖️ Portionieren der Zutaten" at bounding box center [849, 227] width 119 height 12
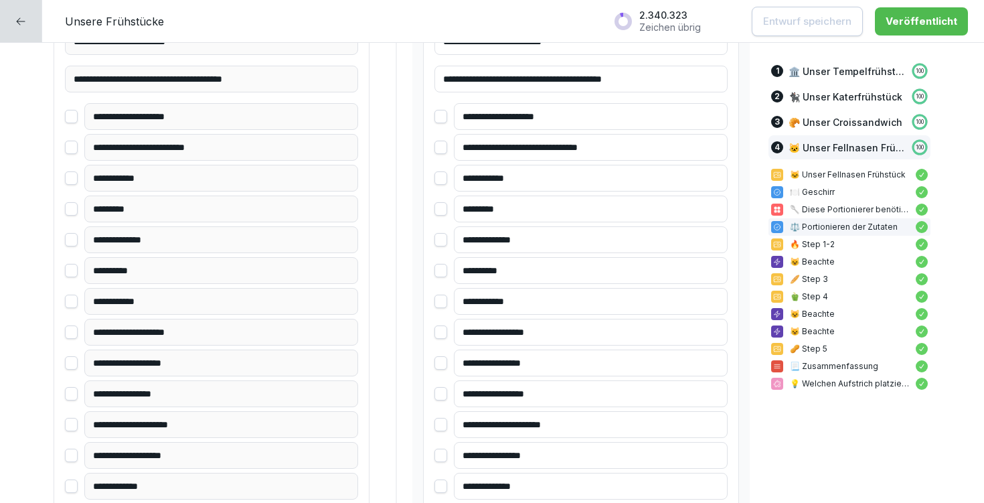
scroll to position [10574, 0]
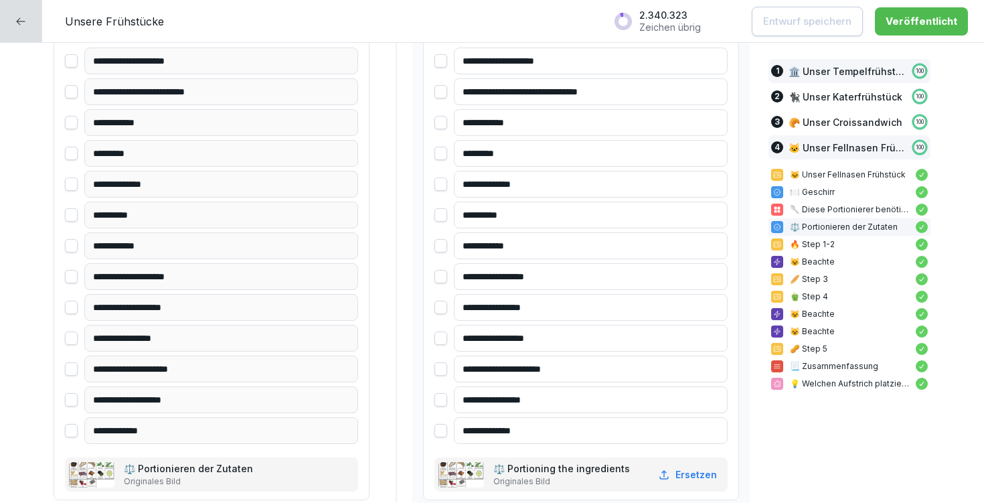
click at [833, 74] on p "🏛️ Unser Tempelfrühstück" at bounding box center [846, 71] width 116 height 14
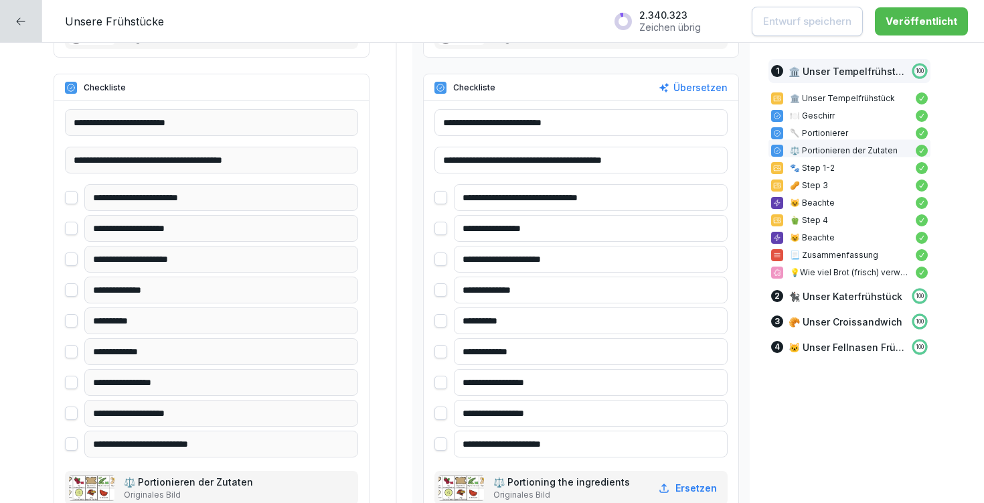
scroll to position [1519, 0]
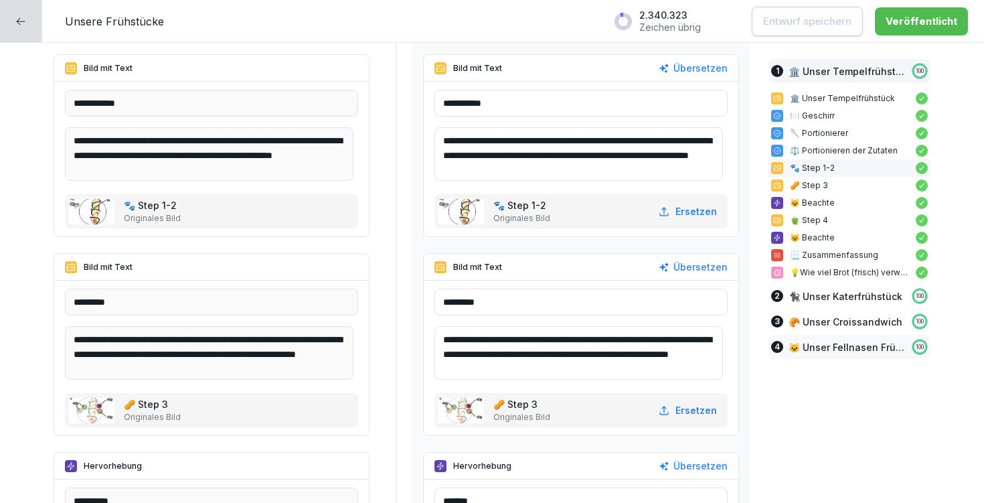
click at [854, 347] on p "🐱 Unser Fellnasen Frühstück" at bounding box center [846, 347] width 116 height 14
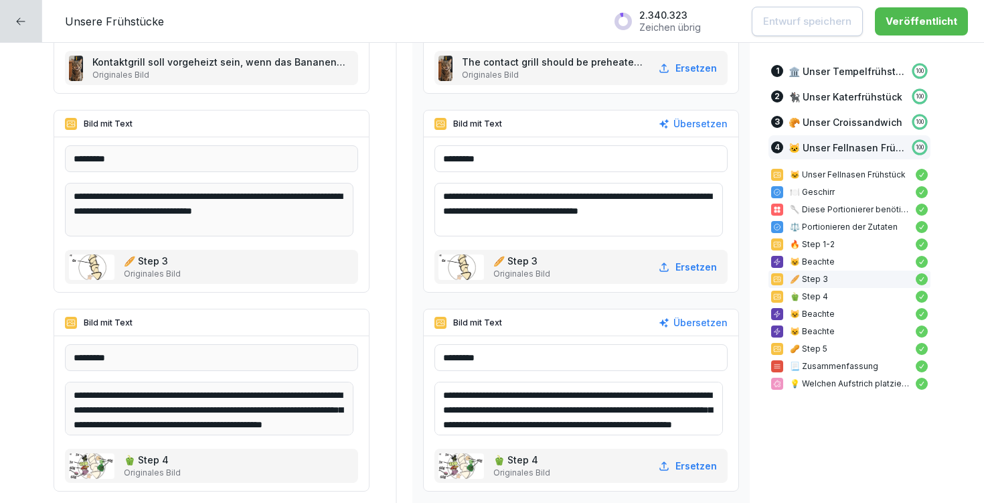
scroll to position [17, 0]
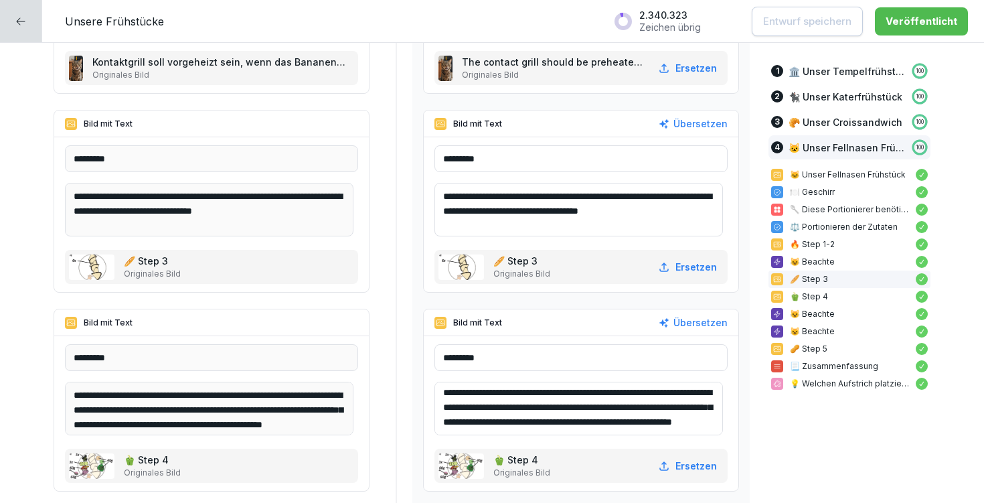
click at [546, 214] on textarea "**********" at bounding box center [578, 210] width 288 height 54
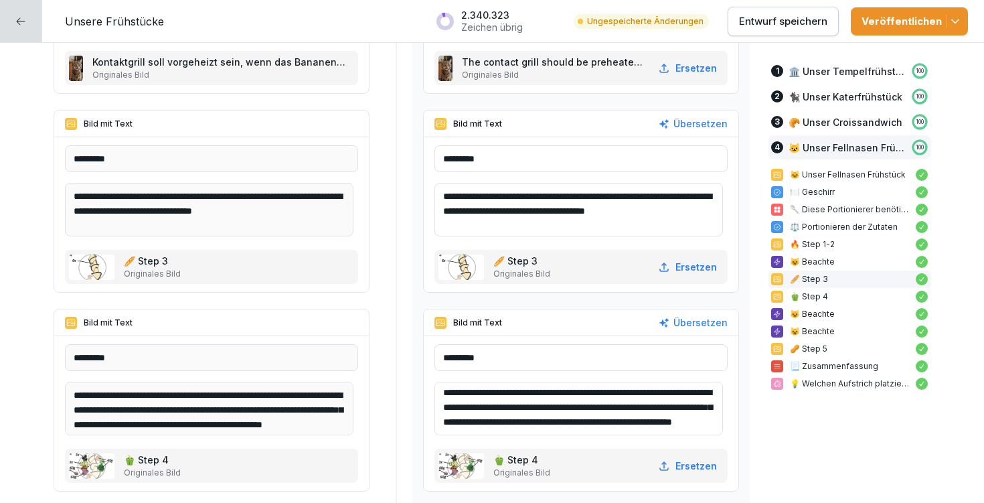
type textarea "**********"
click at [761, 15] on p "Entwurf speichern" at bounding box center [783, 21] width 88 height 15
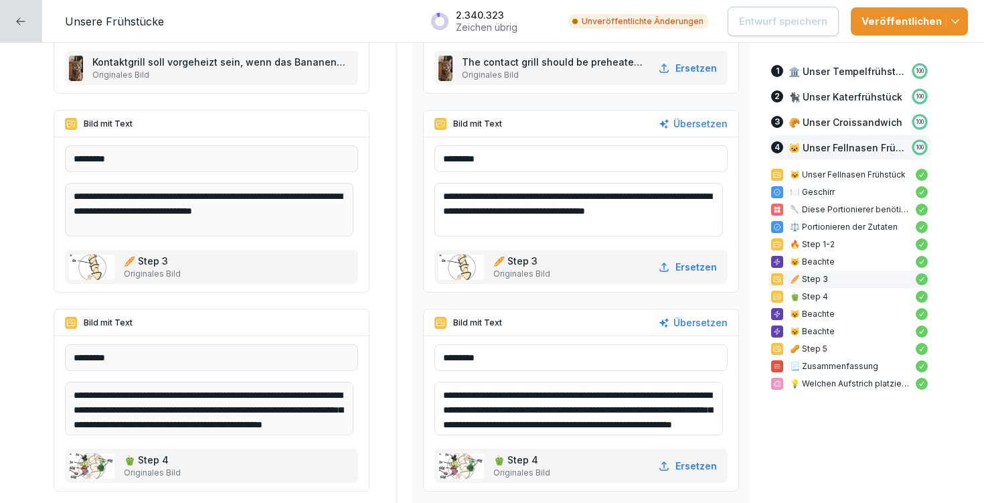
click at [962, 23] on button "Veröffentlichen" at bounding box center [909, 21] width 117 height 28
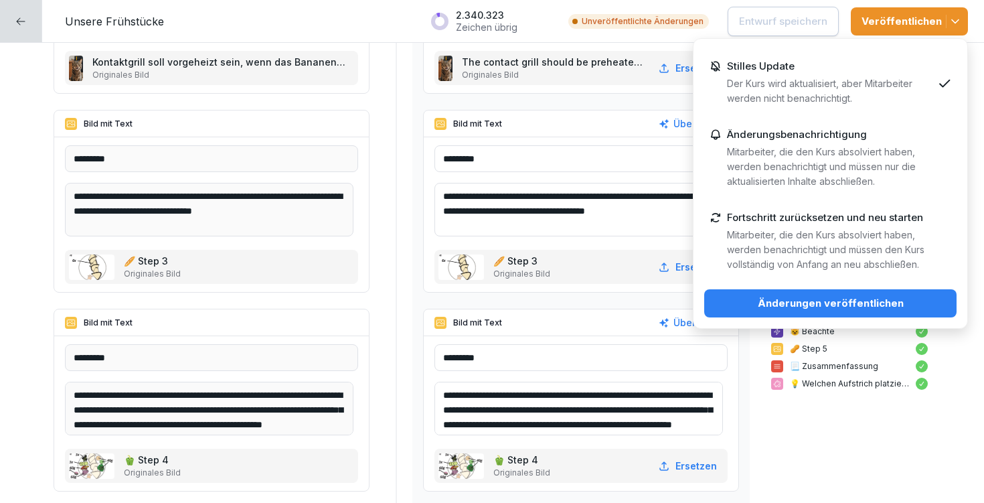
drag, startPoint x: 889, startPoint y: 302, endPoint x: 873, endPoint y: 303, distance: 16.1
click at [889, 302] on div "Änderungen veröffentlichen" at bounding box center [830, 303] width 231 height 15
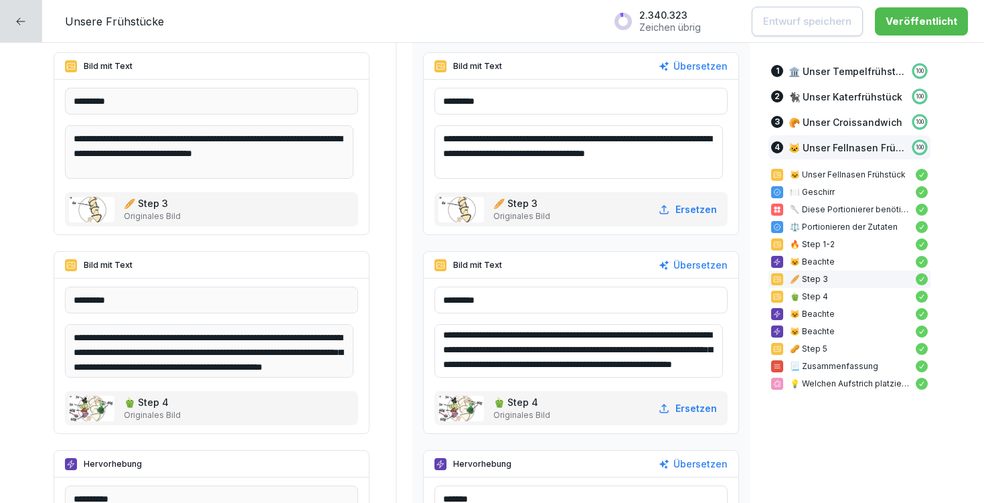
scroll to position [11, 0]
drag, startPoint x: 533, startPoint y: 354, endPoint x: 460, endPoint y: 371, distance: 74.8
click at [460, 371] on textarea "**********" at bounding box center [578, 351] width 288 height 54
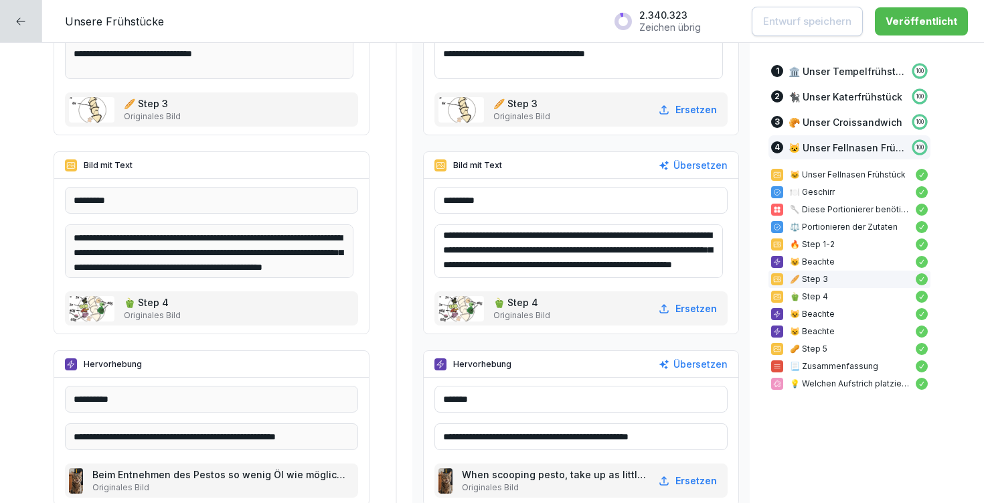
scroll to position [11511, 0]
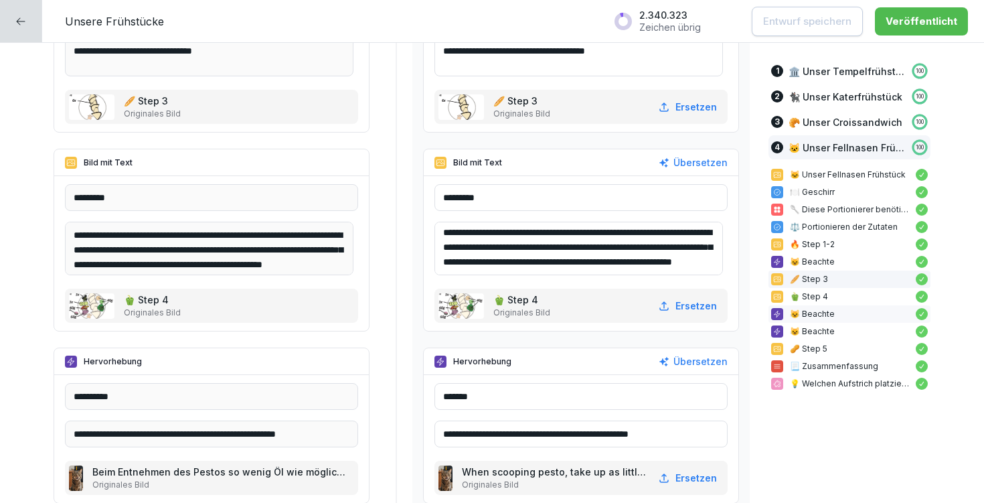
click at [807, 315] on p "😺 Beachte" at bounding box center [849, 314] width 119 height 12
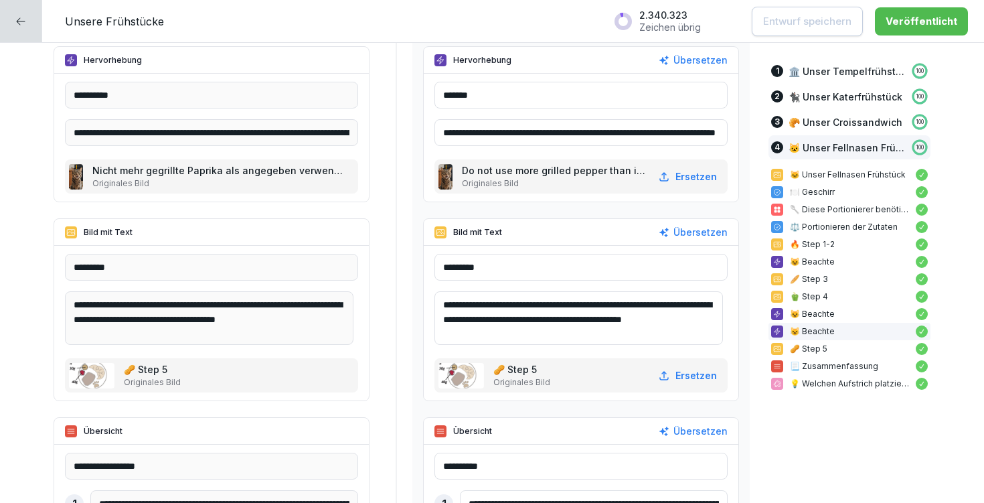
scroll to position [11966, 0]
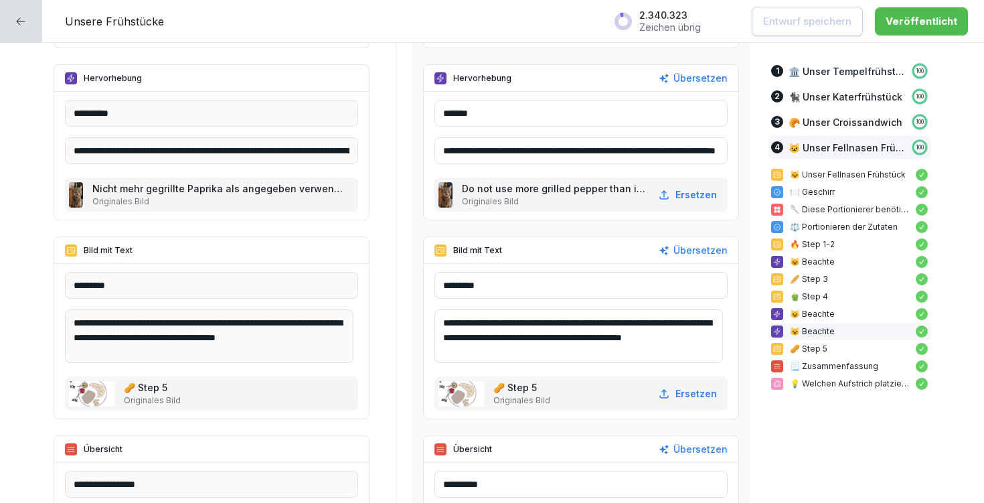
click at [529, 147] on input "**********" at bounding box center [580, 150] width 293 height 27
drag, startPoint x: 438, startPoint y: 148, endPoint x: 718, endPoint y: 150, distance: 280.4
click at [718, 150] on div "**********" at bounding box center [581, 156] width 315 height 128
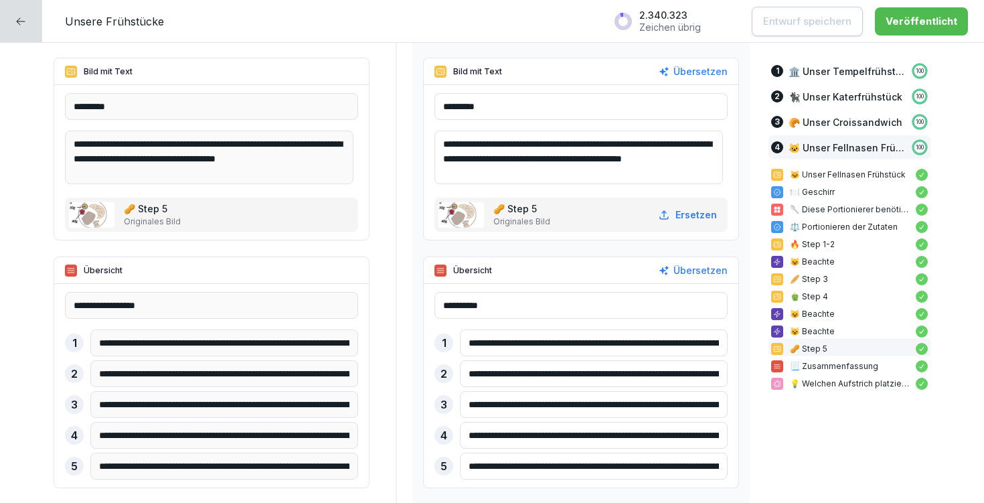
scroll to position [12147, 0]
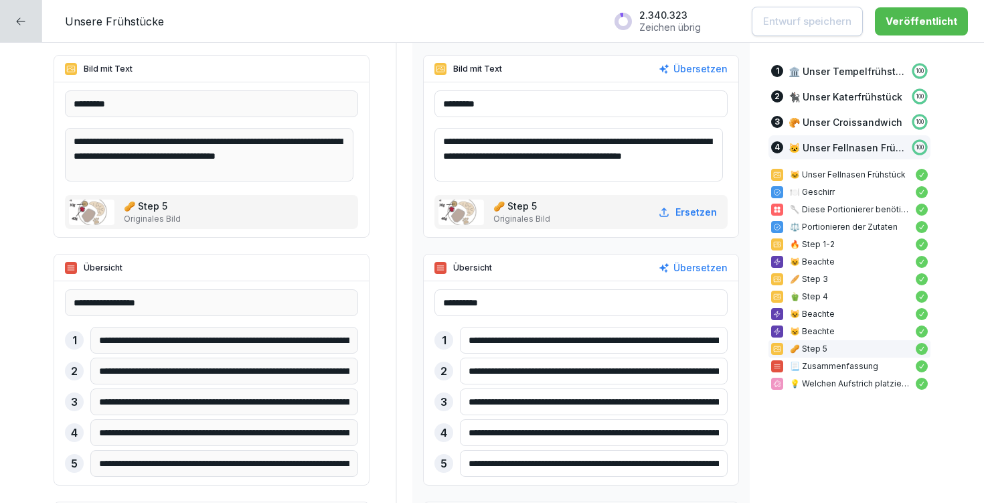
drag, startPoint x: 683, startPoint y: 433, endPoint x: 715, endPoint y: 434, distance: 32.2
click at [715, 434] on input "**********" at bounding box center [594, 432] width 268 height 27
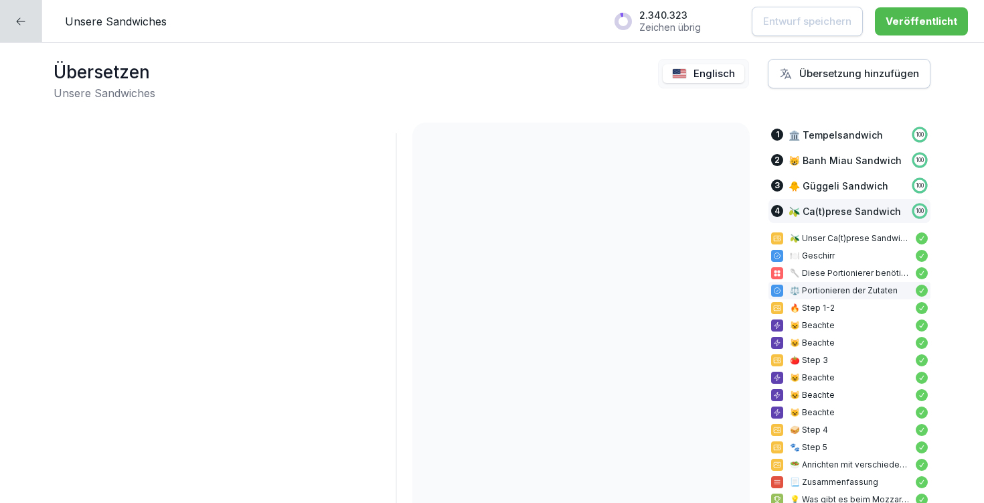
scroll to position [9631, 0]
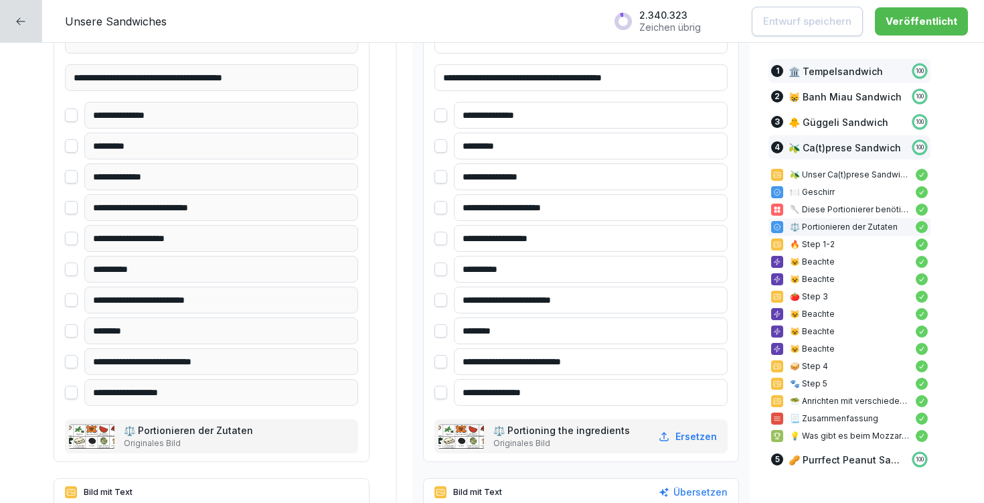
click at [823, 72] on p "🏛️ Tempelsandwich" at bounding box center [835, 71] width 94 height 14
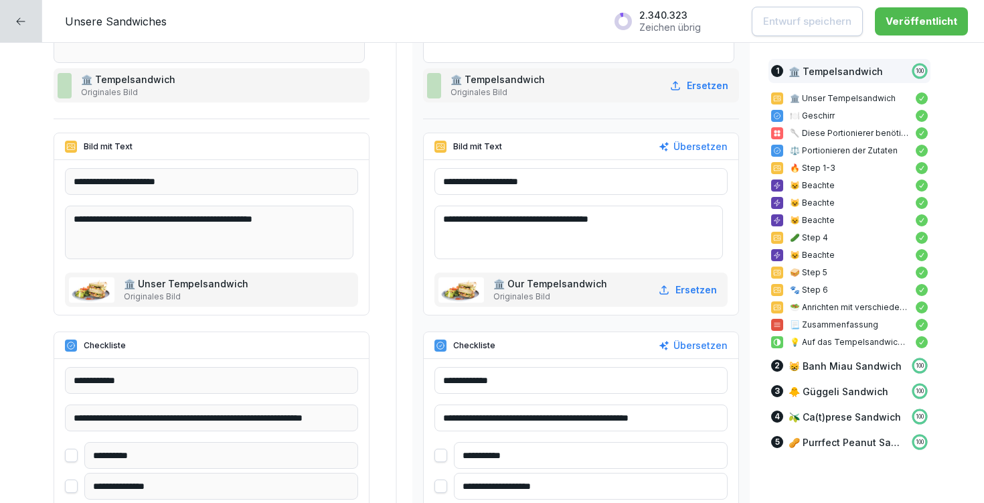
scroll to position [369, 0]
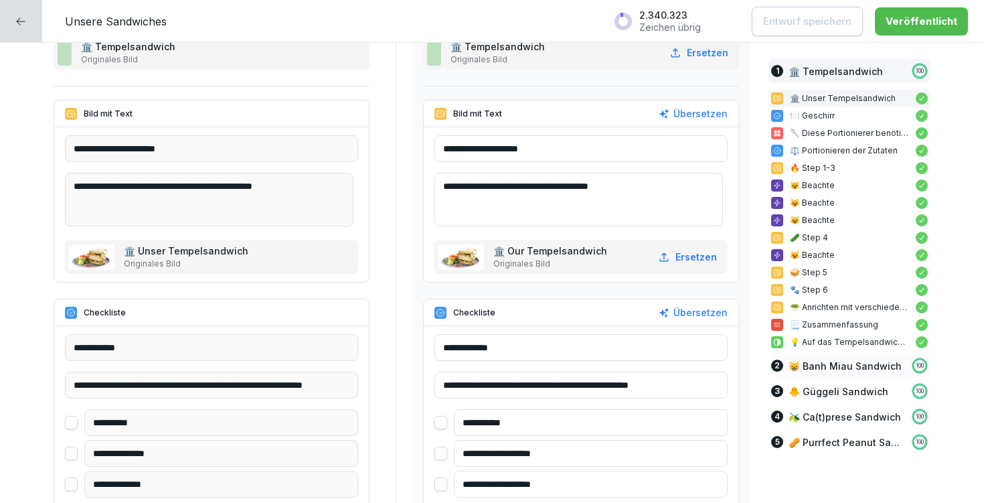
click at [830, 361] on p "😸 Banh Miau Sandwich" at bounding box center [844, 366] width 113 height 14
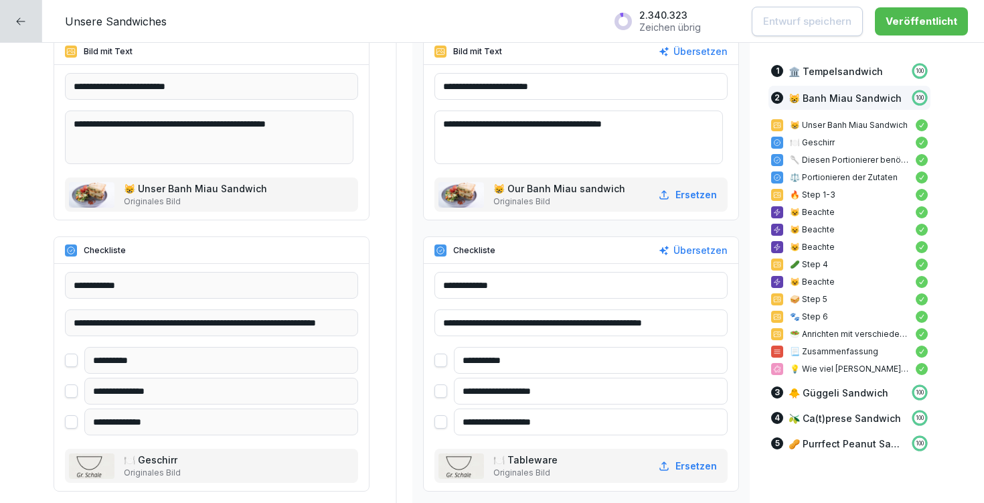
scroll to position [4133, 0]
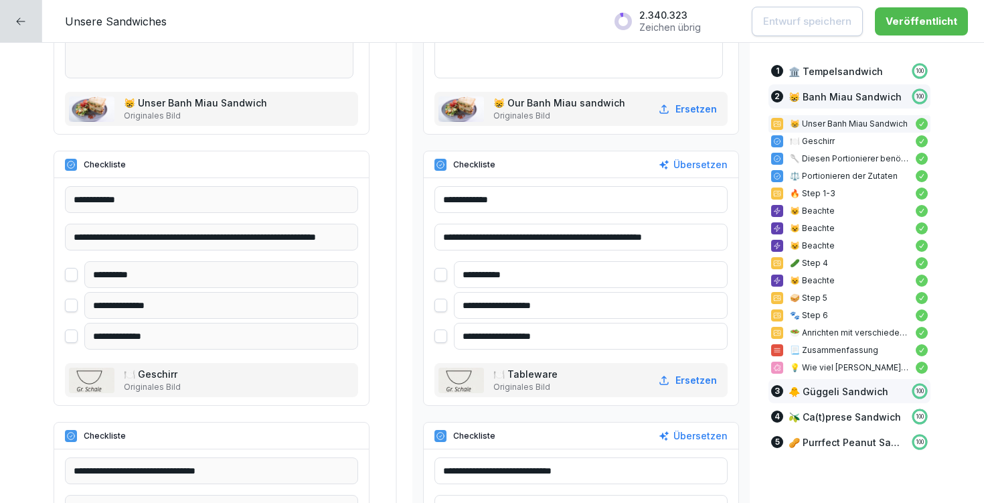
click at [845, 396] on p "🐥 Güggeli Sandwich" at bounding box center [838, 391] width 100 height 14
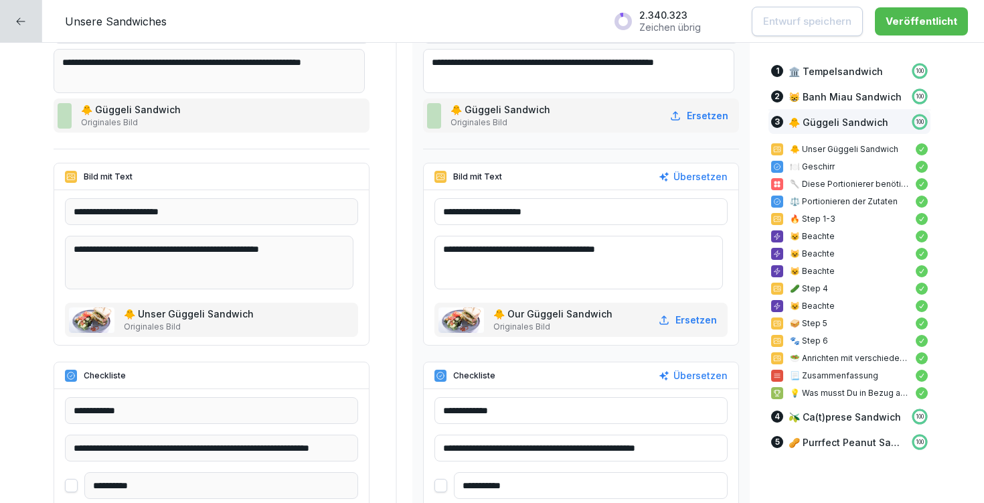
scroll to position [7636, 0]
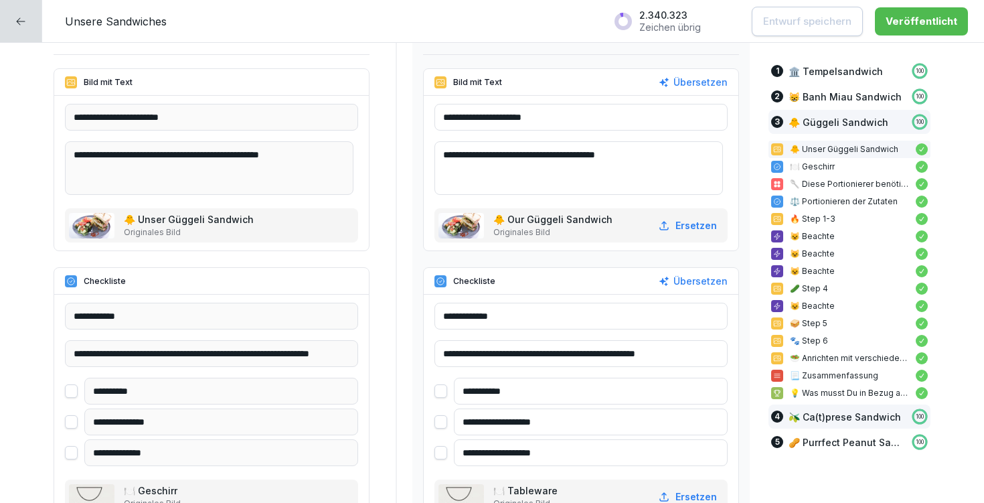
click at [816, 408] on div "4 🫒 Ca(t)prese Sandwich 100" at bounding box center [849, 416] width 162 height 24
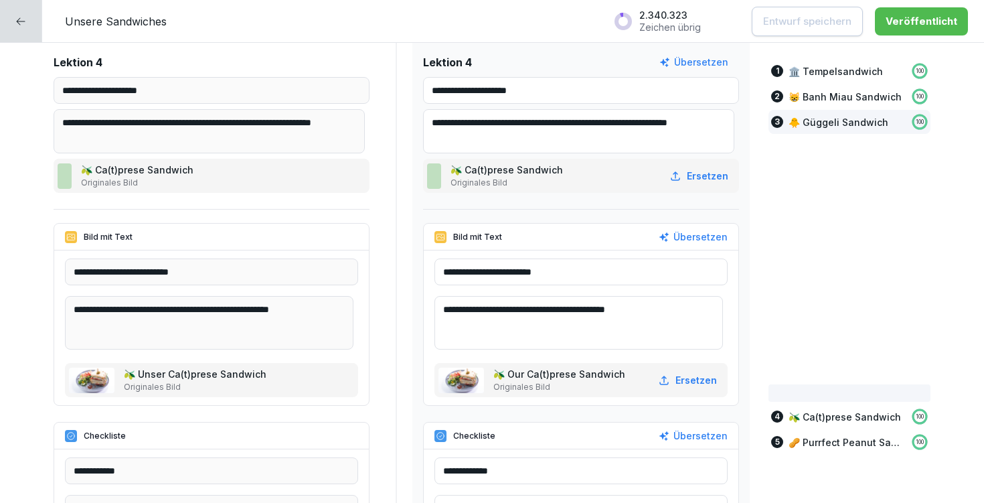
scroll to position [11298, 0]
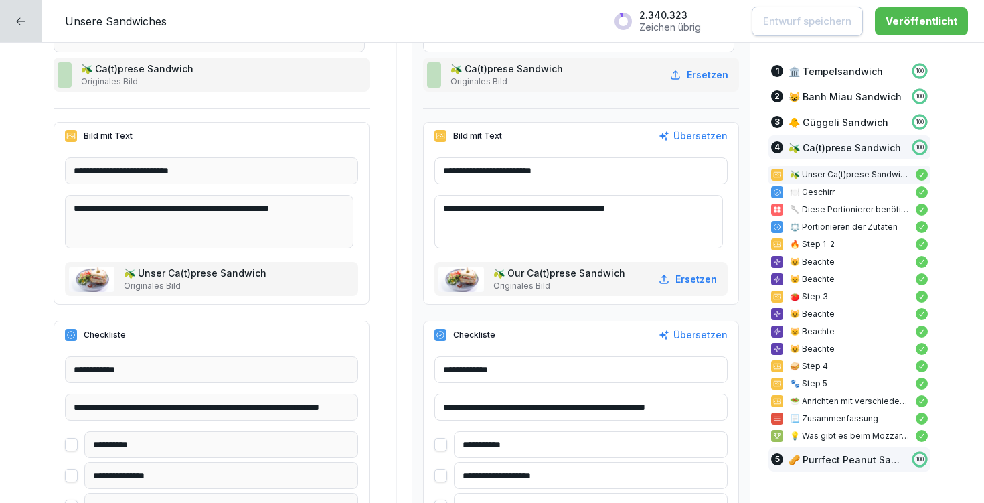
click at [840, 463] on p "🥜 Purrfect Peanut Sandwich" at bounding box center [846, 459] width 116 height 14
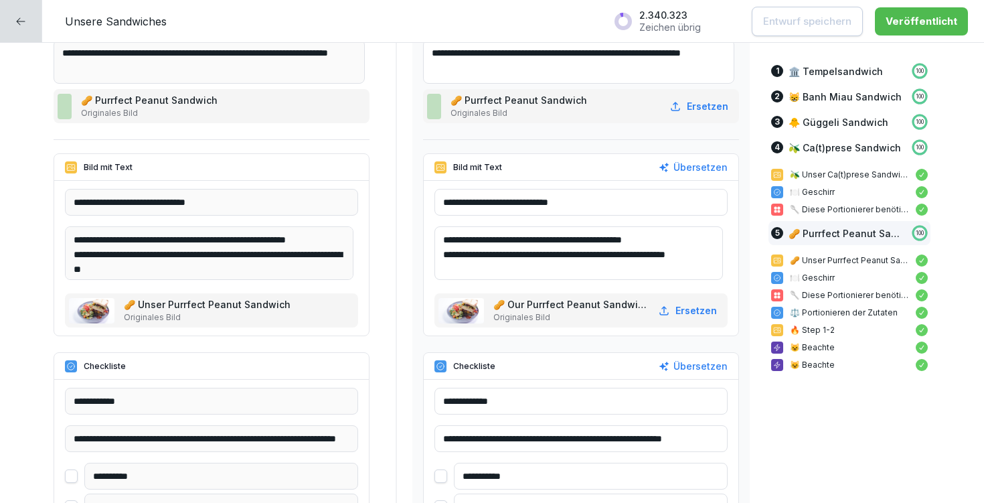
scroll to position [15114, 0]
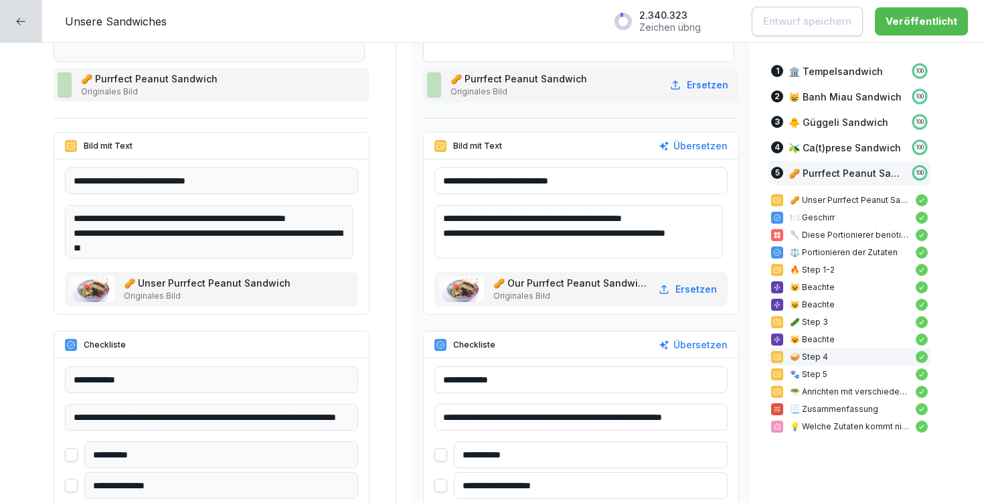
click at [794, 377] on p "🐾 Step 5" at bounding box center [849, 374] width 119 height 12
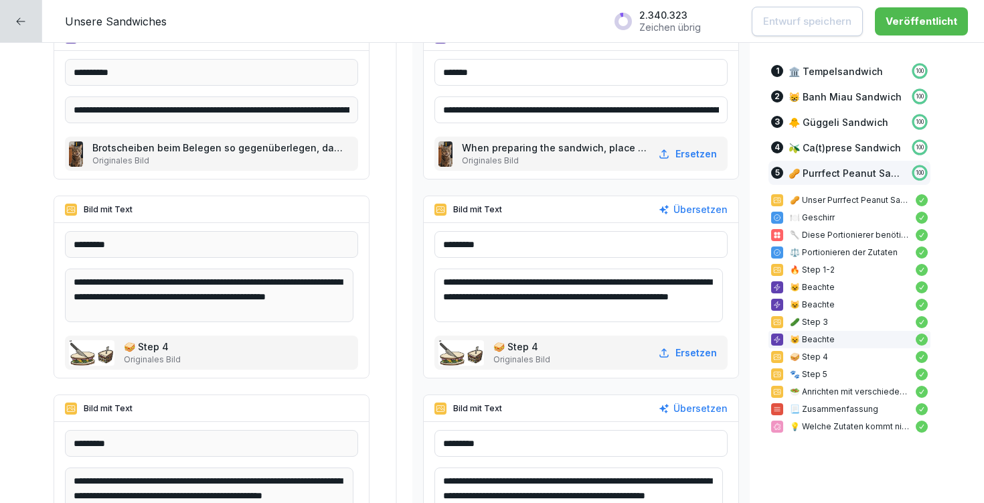
scroll to position [17391, 0]
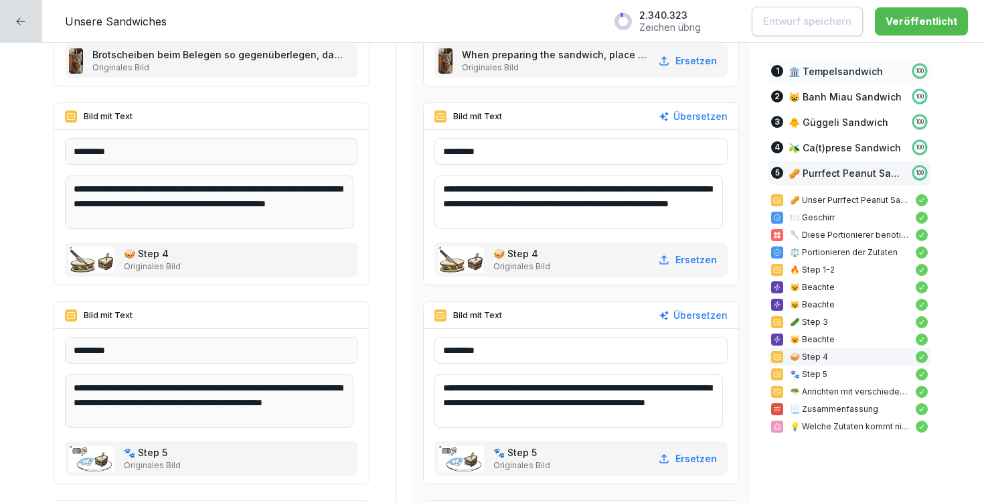
click at [801, 78] on div "1 🏛️ Tempelsandwich 100" at bounding box center [849, 71] width 162 height 24
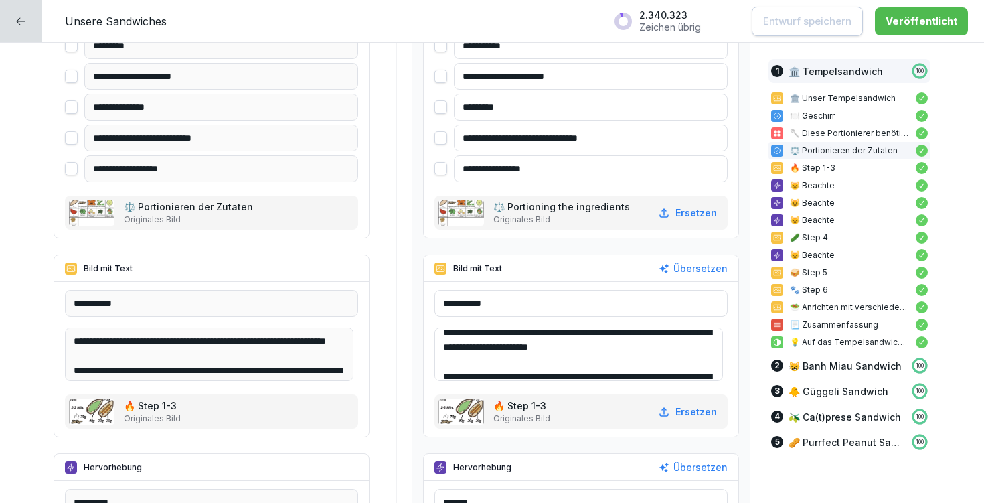
scroll to position [85, 0]
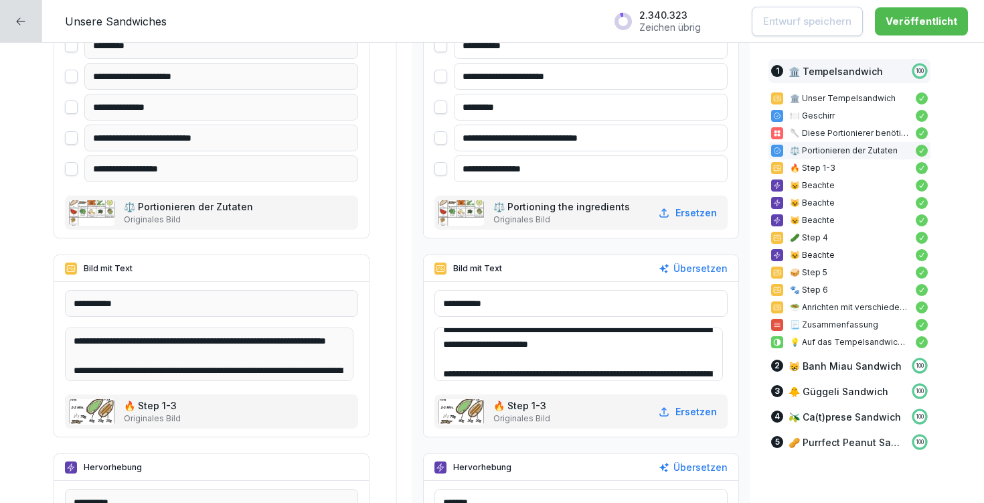
drag, startPoint x: 645, startPoint y: 340, endPoint x: 648, endPoint y: 355, distance: 15.1
click at [648, 355] on textarea "**********" at bounding box center [578, 354] width 288 height 54
click at [645, 343] on textarea "**********" at bounding box center [578, 354] width 288 height 54
drag, startPoint x: 642, startPoint y: 341, endPoint x: 653, endPoint y: 362, distance: 23.0
click at [653, 362] on textarea "**********" at bounding box center [578, 354] width 288 height 54
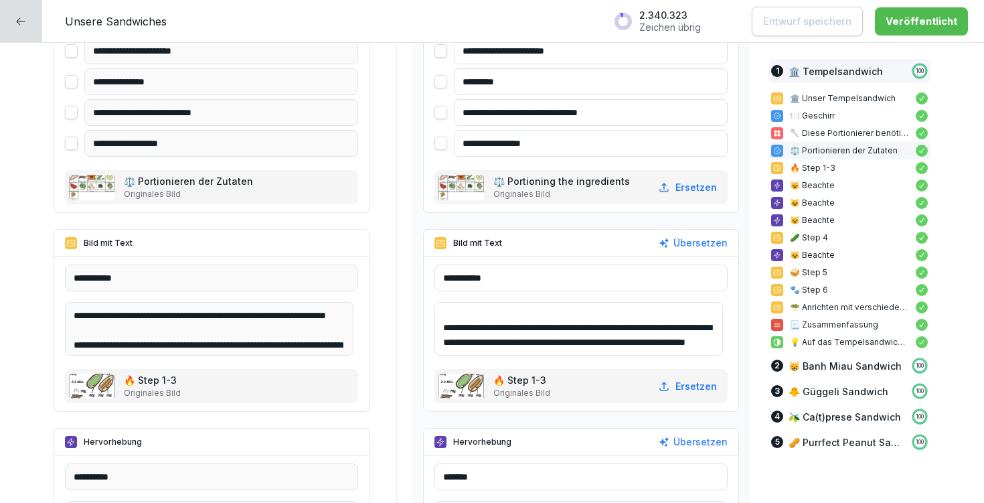
scroll to position [1608, 0]
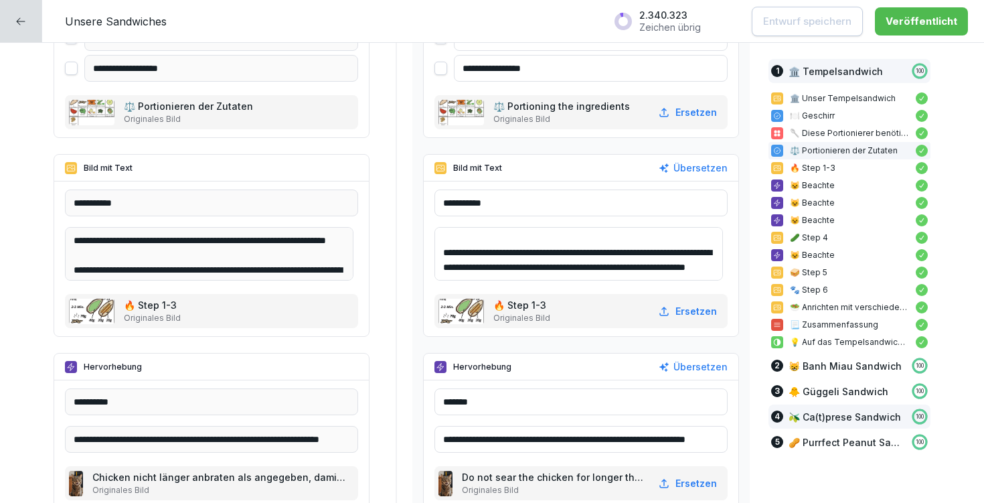
click at [852, 415] on p "🫒 Ca(t)prese Sandwich" at bounding box center [844, 417] width 112 height 14
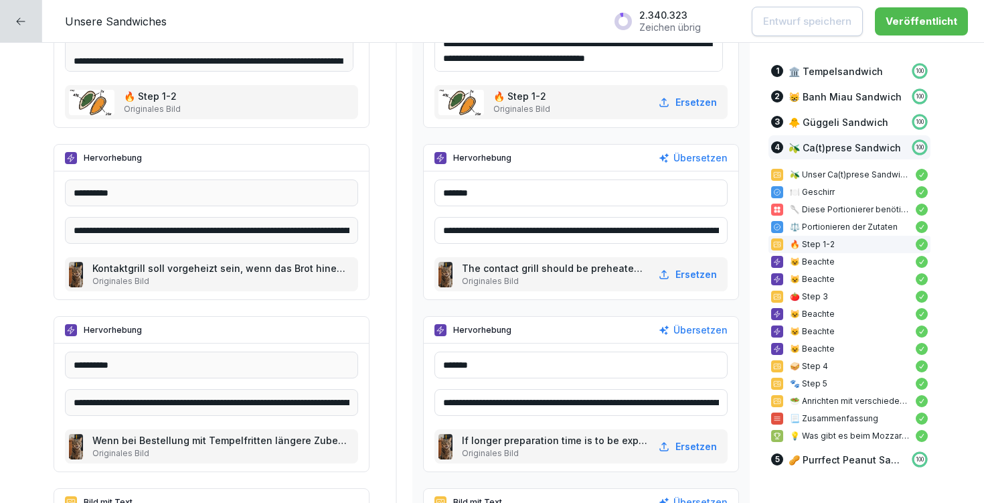
scroll to position [12757, 0]
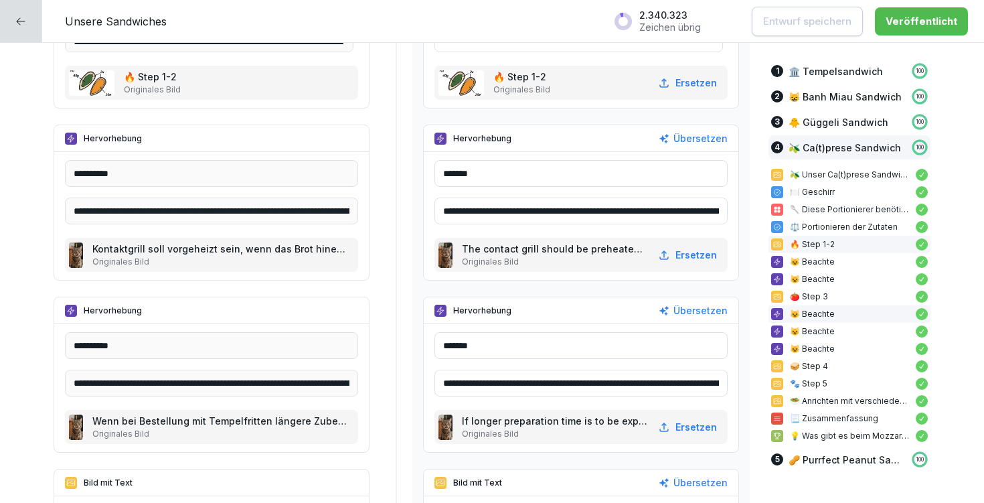
click at [808, 317] on p "😺 Beachte" at bounding box center [849, 314] width 119 height 12
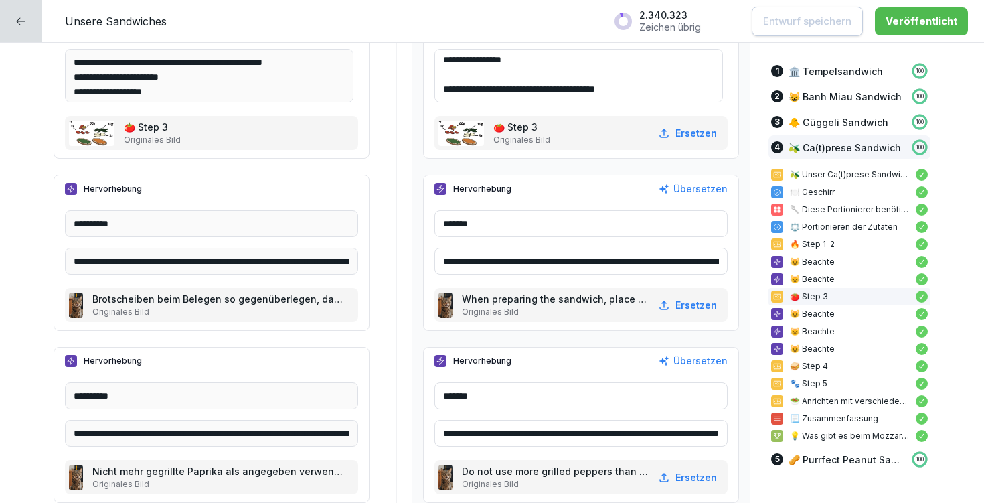
scroll to position [13318, 0]
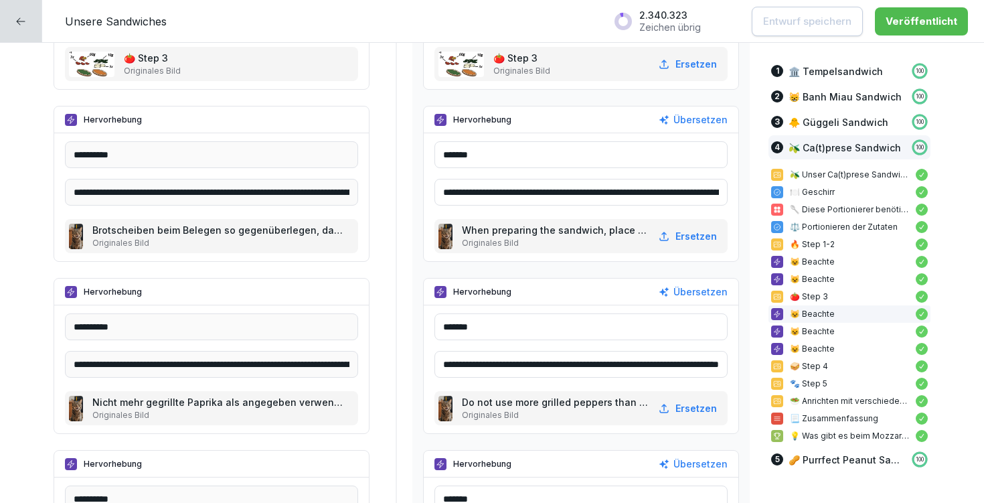
click at [580, 363] on input "**********" at bounding box center [580, 364] width 293 height 27
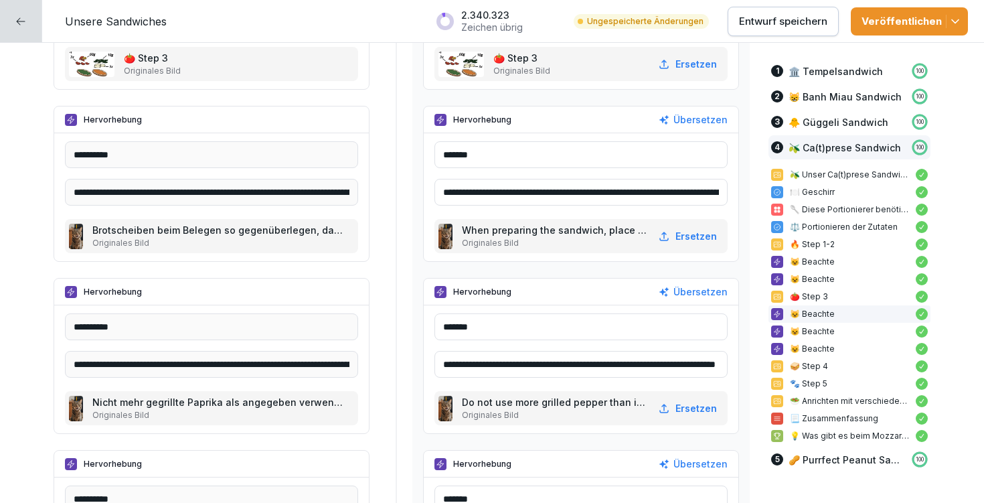
type input "**********"
click at [961, 27] on icon "button" at bounding box center [954, 21] width 13 height 13
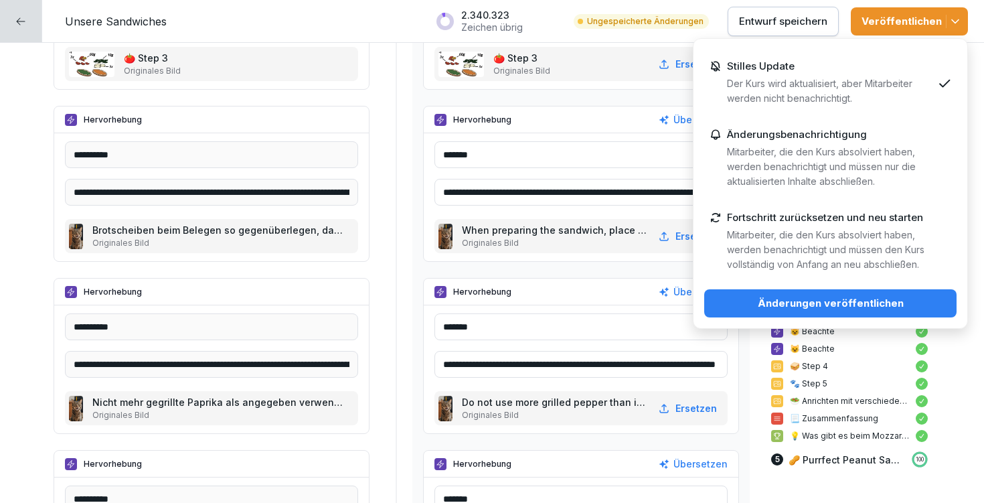
click at [839, 307] on div "Änderungen veröffentlichen" at bounding box center [830, 303] width 231 height 15
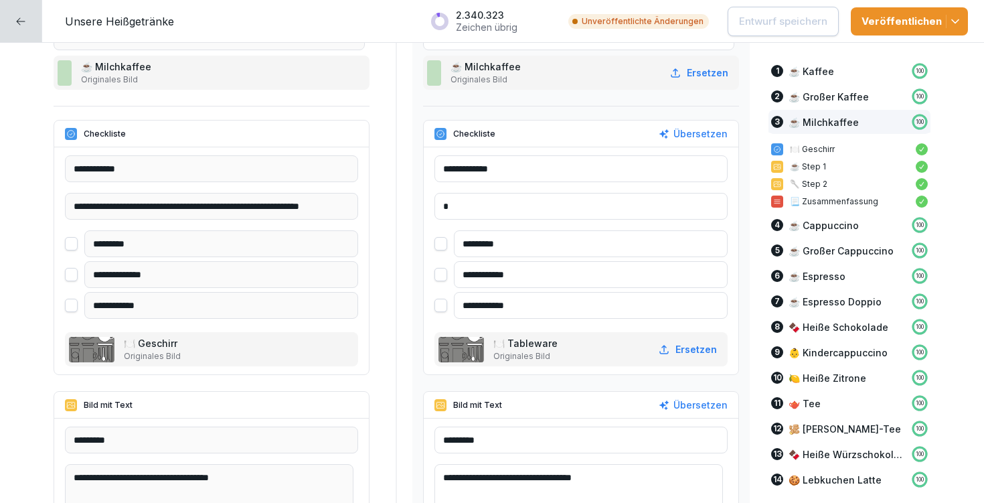
scroll to position [2988, 0]
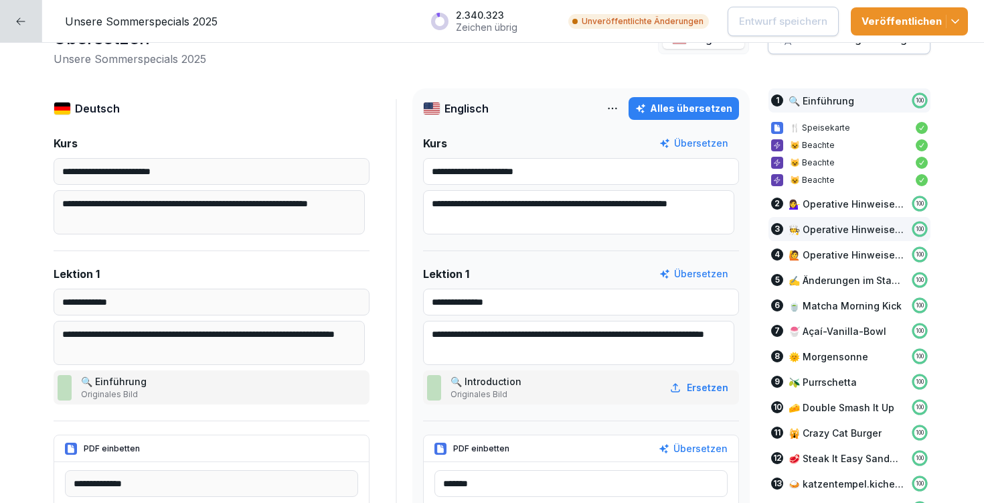
scroll to position [87, 0]
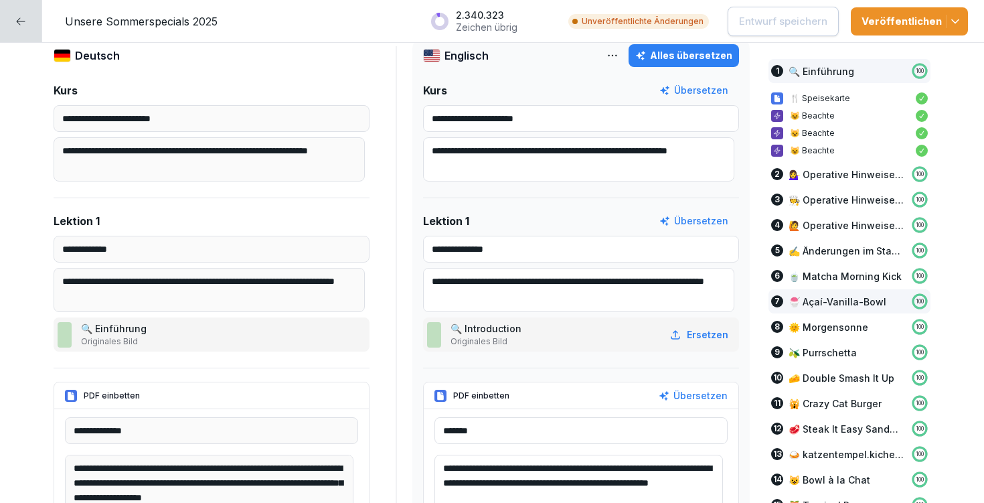
click at [842, 298] on p "🍧 Açaí-Vanilla-Bowl" at bounding box center [837, 301] width 98 height 14
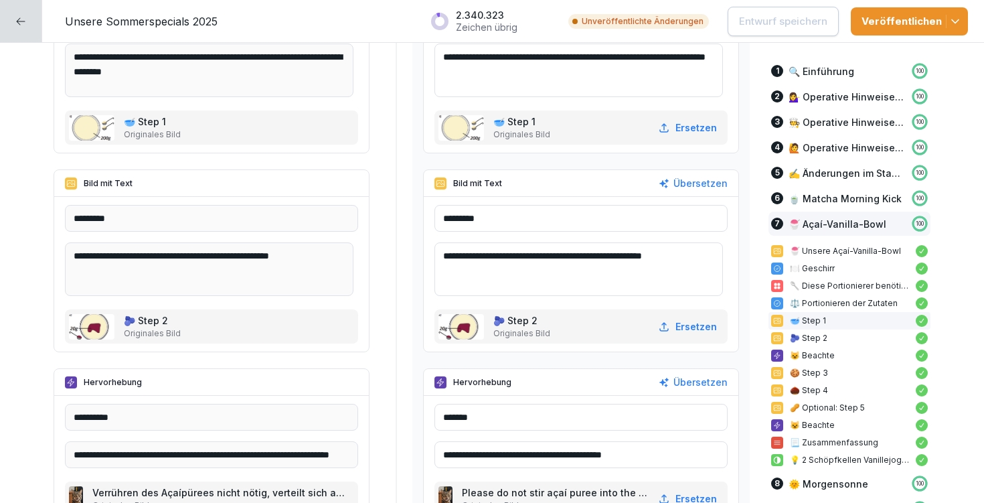
scroll to position [10691, 0]
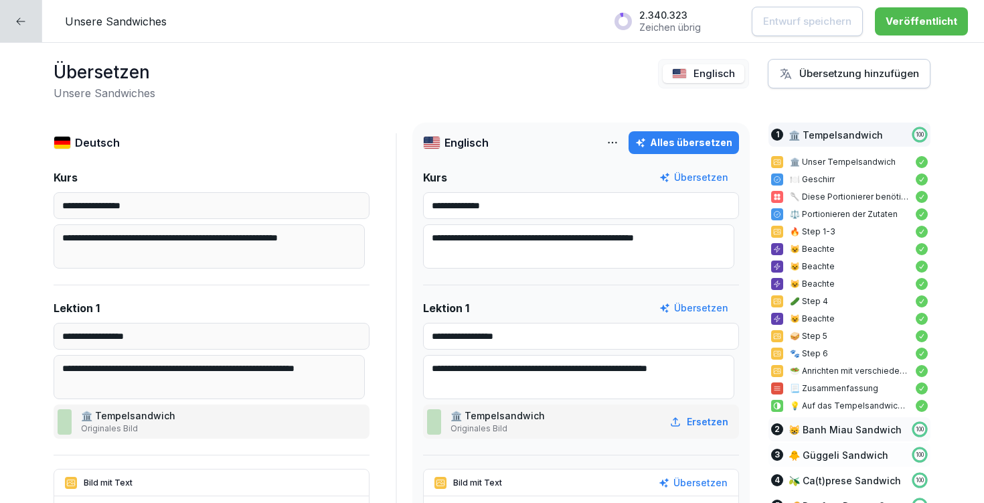
scroll to position [131, 0]
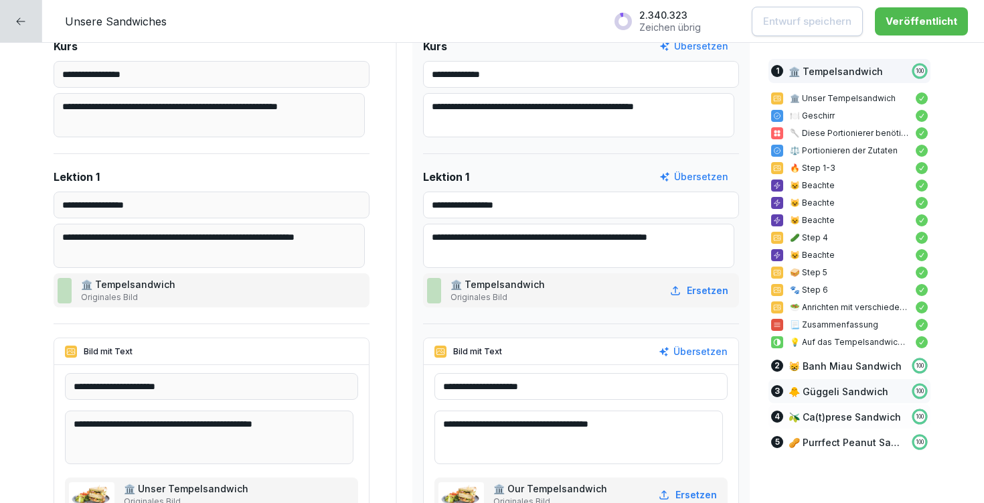
click at [817, 414] on p "🫒 Ca(t)prese Sandwich" at bounding box center [844, 417] width 112 height 14
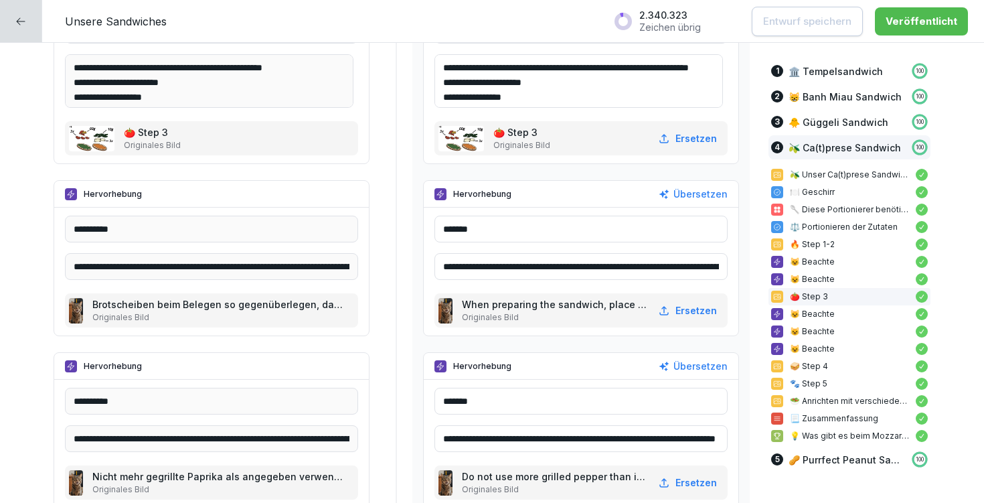
scroll to position [10673, 0]
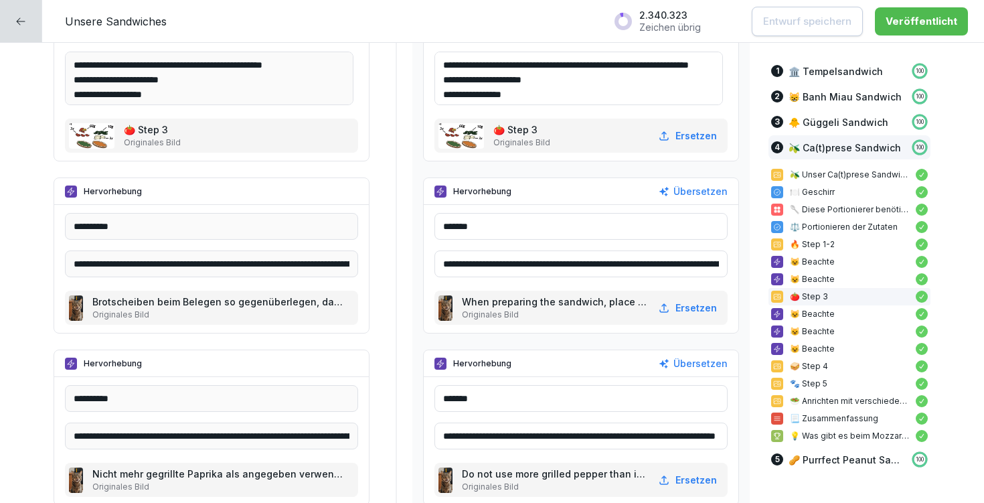
click at [434, 431] on input "**********" at bounding box center [580, 435] width 293 height 27
drag, startPoint x: 433, startPoint y: 431, endPoint x: 754, endPoint y: 433, distance: 320.6
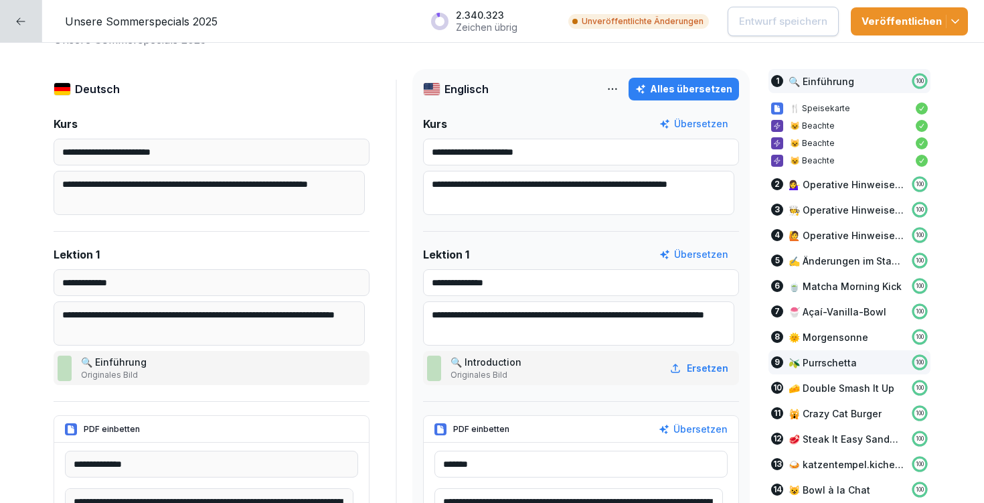
click at [861, 371] on div "9 🫒 Purrschetta 100" at bounding box center [849, 362] width 162 height 24
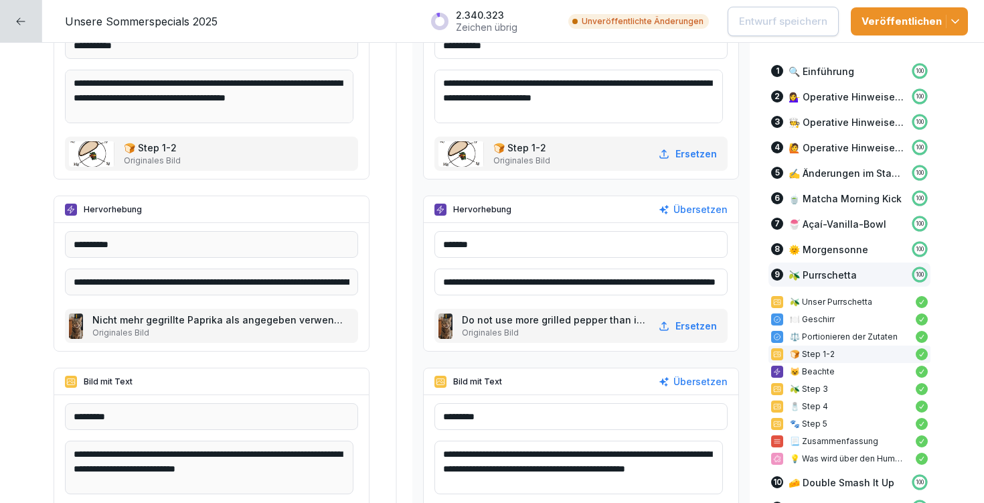
scroll to position [13944, 0]
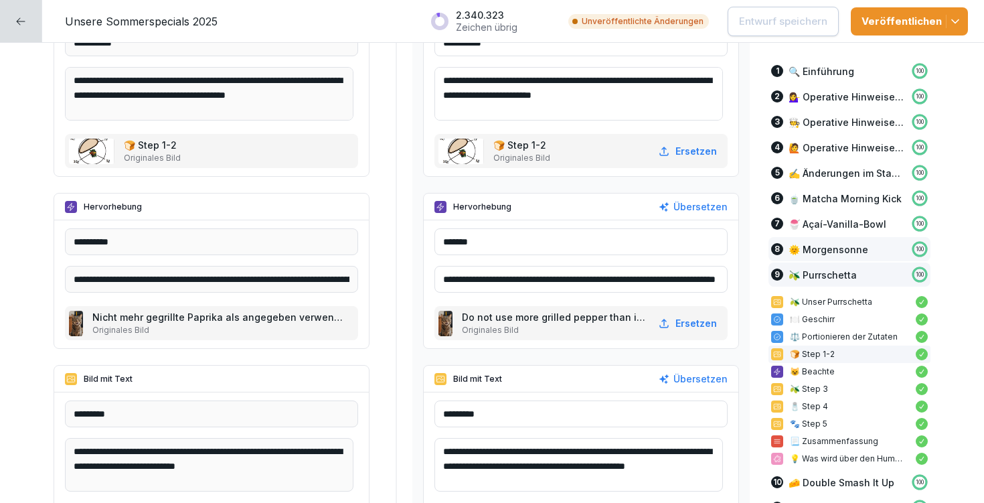
click at [804, 242] on p "🌞 Morgensonne" at bounding box center [828, 249] width 80 height 14
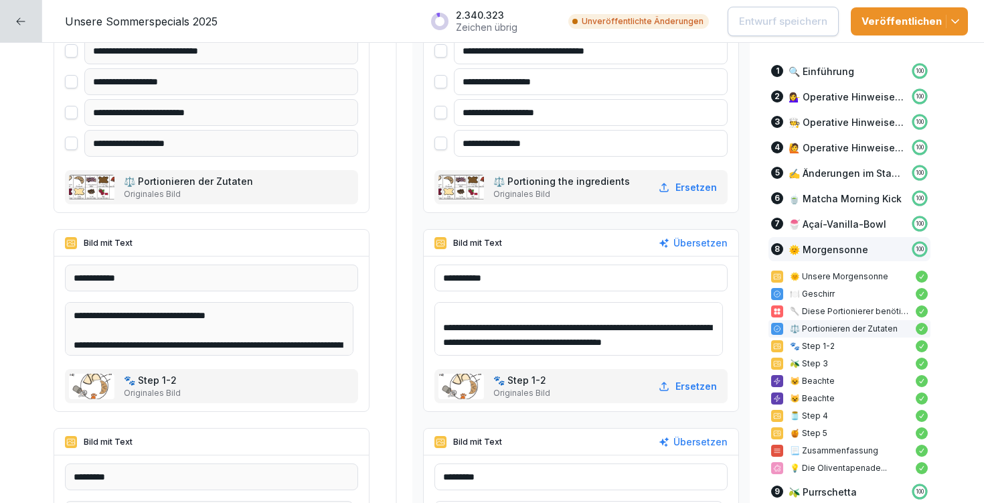
scroll to position [32, 0]
drag, startPoint x: 450, startPoint y: 344, endPoint x: 489, endPoint y: 365, distance: 44.3
click at [489, 365] on div "**********" at bounding box center [580, 333] width 293 height 139
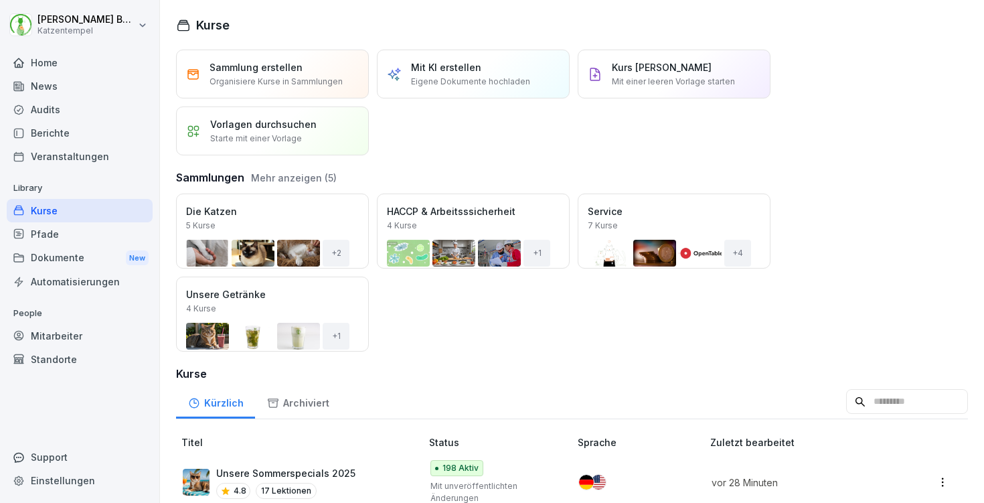
click at [59, 106] on div "Audits" at bounding box center [80, 109] width 146 height 23
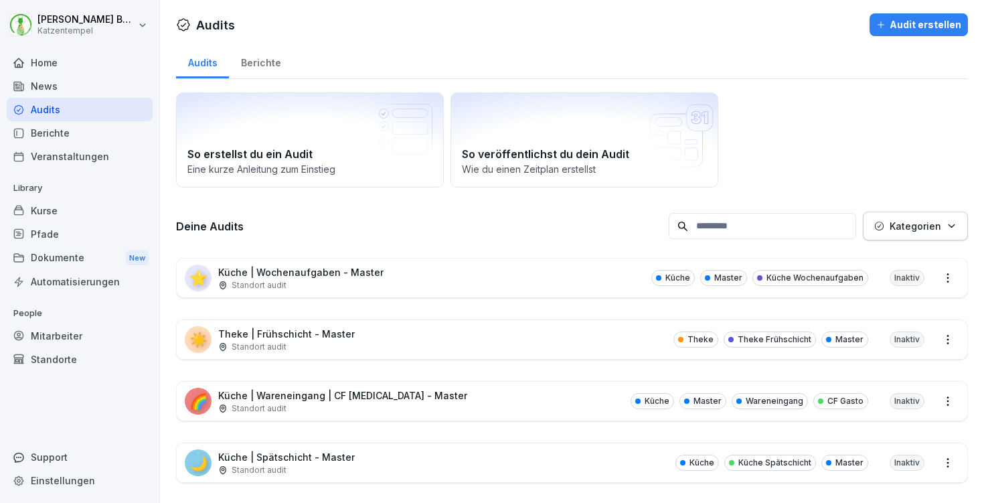
click at [256, 56] on div "Berichte" at bounding box center [261, 61] width 64 height 34
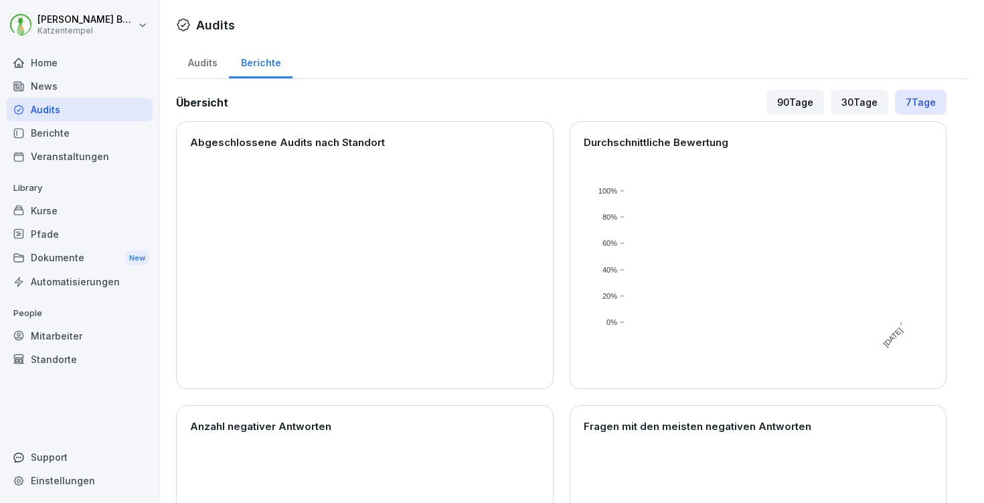
click at [792, 77] on div "Audits Berichte" at bounding box center [572, 61] width 792 height 35
click at [781, 108] on div "90 Tage" at bounding box center [795, 102] width 58 height 25
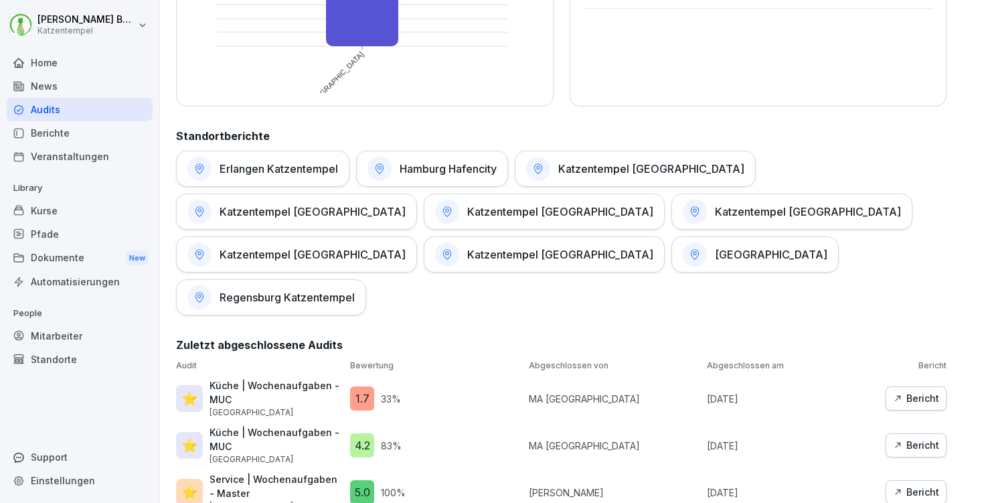
scroll to position [679, 0]
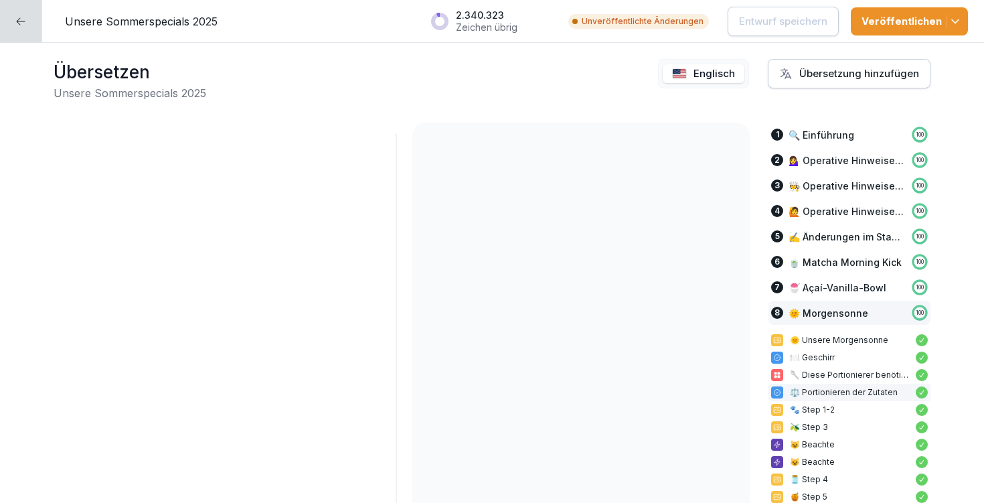
scroll to position [32, 0]
